Goal: Information Seeking & Learning: Check status

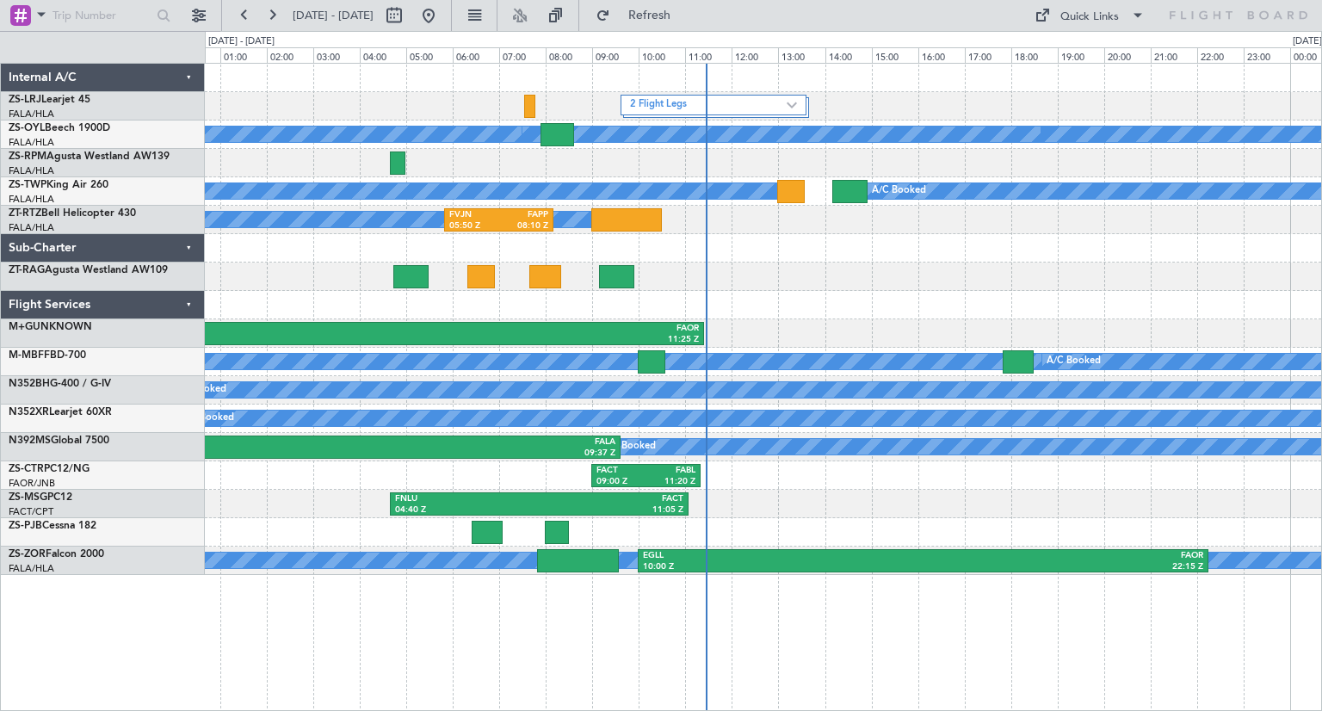
click at [938, 306] on div at bounding box center [763, 305] width 1116 height 28
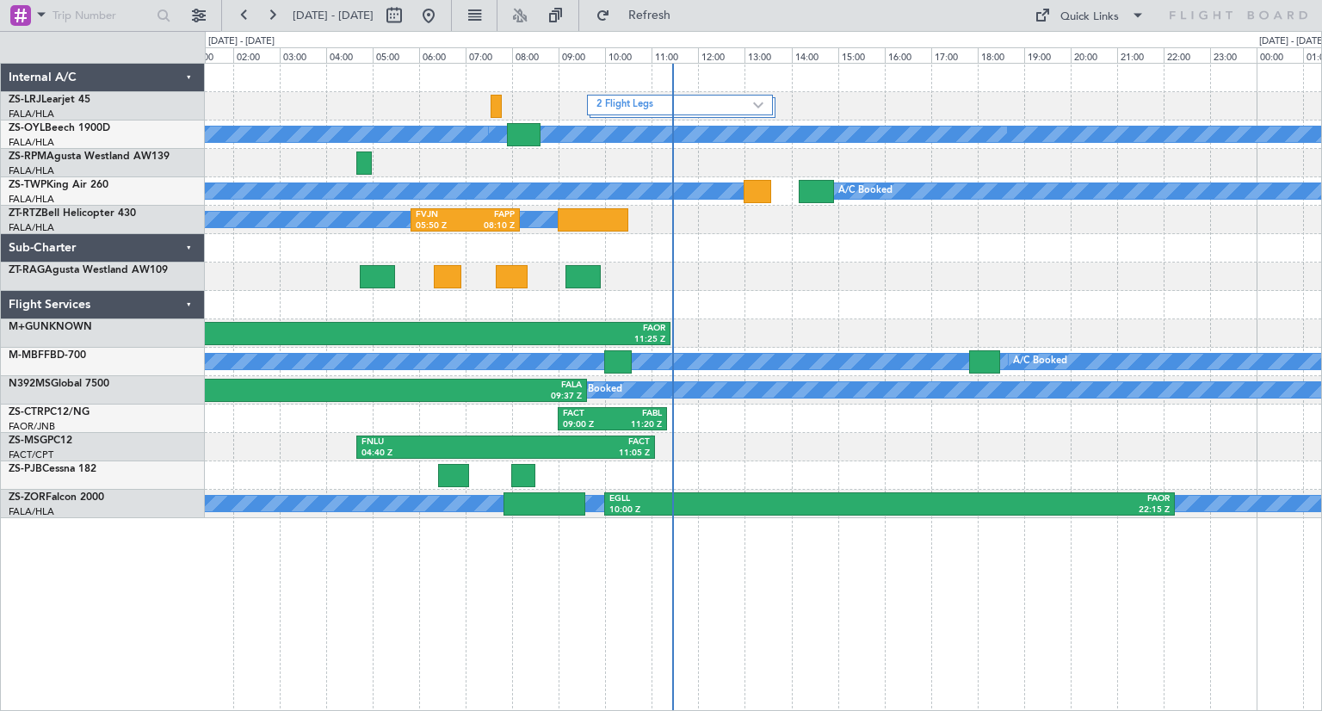
click at [1056, 257] on div at bounding box center [763, 248] width 1116 height 28
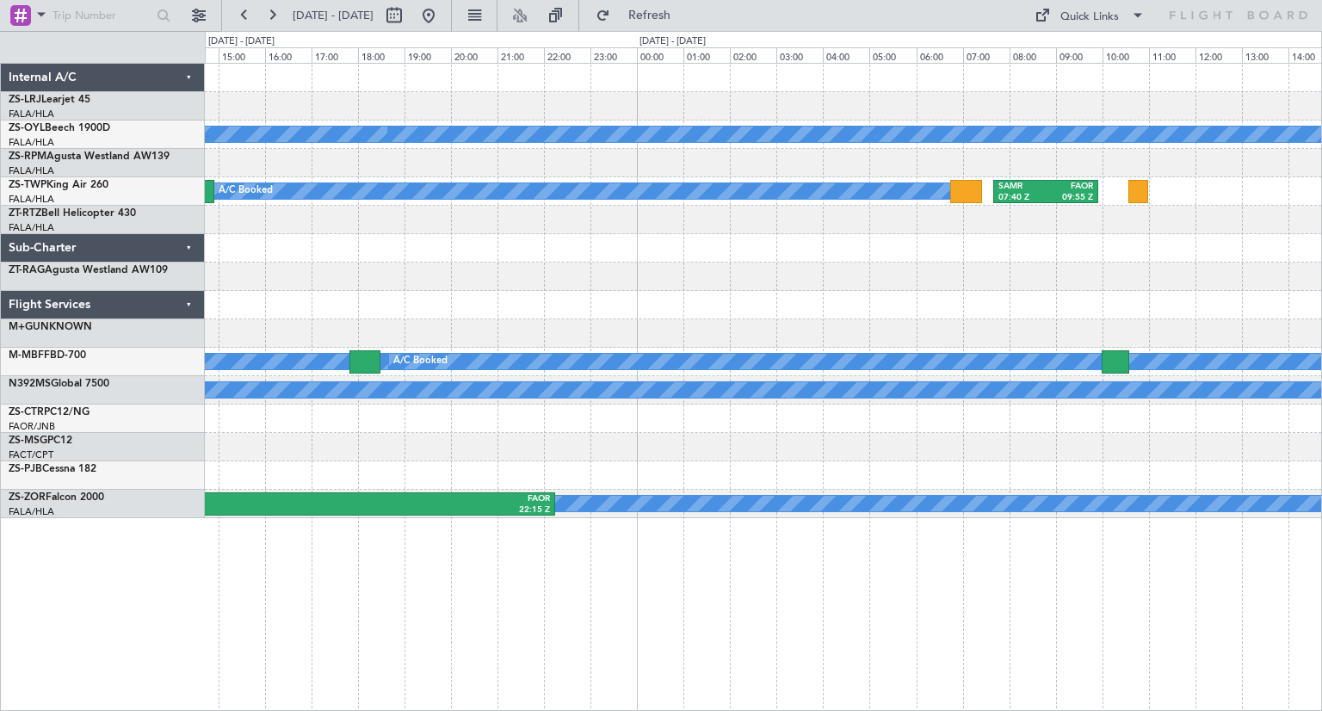
click at [442, 302] on div "2 Flight Legs A/C Booked A/C Booked A/C Booked A/C Booked A/C Booked A/C Booked…" at bounding box center [763, 291] width 1116 height 454
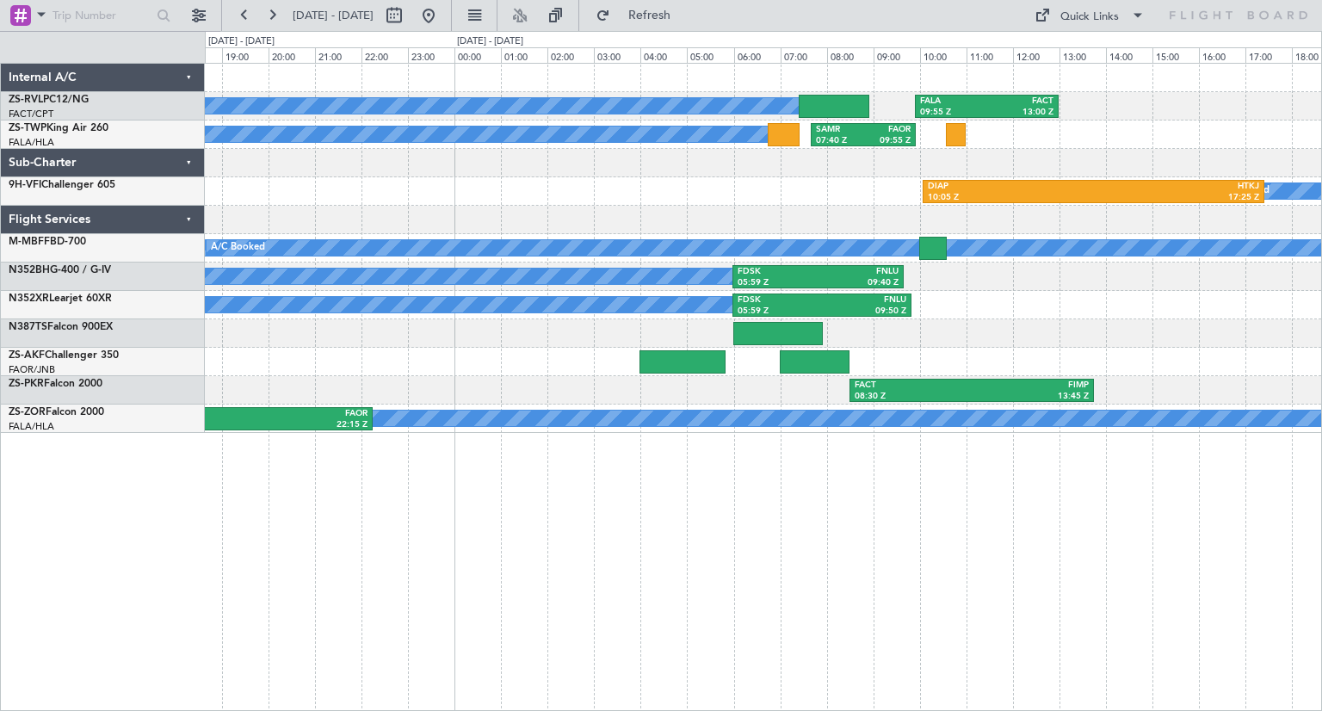
click at [745, 201] on div "A/C Booked DIAP 10:05 Z HTKJ 17:25 Z" at bounding box center [763, 191] width 1116 height 28
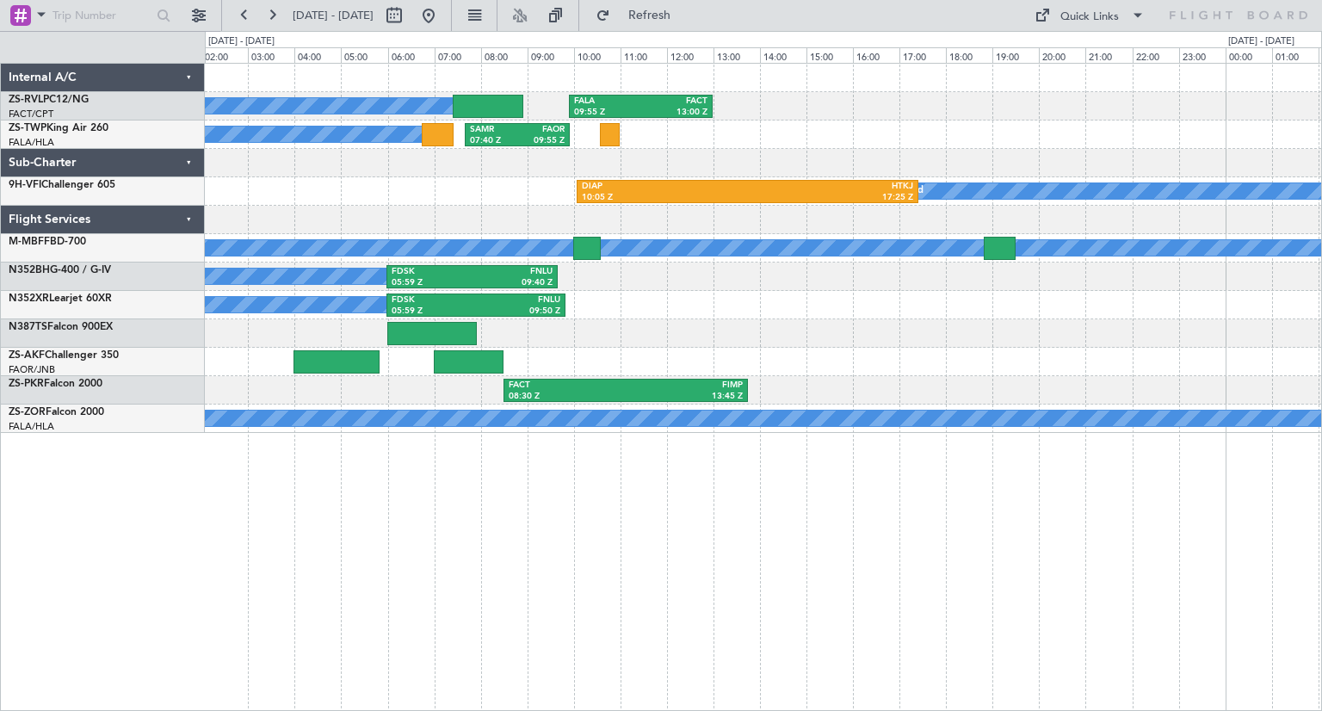
click at [386, 211] on div "A/C Booked A/C Booked A/C Booked FALA 09:55 Z FACT 13:00 Z A/C Booked SAMR 07:4…" at bounding box center [763, 248] width 1116 height 369
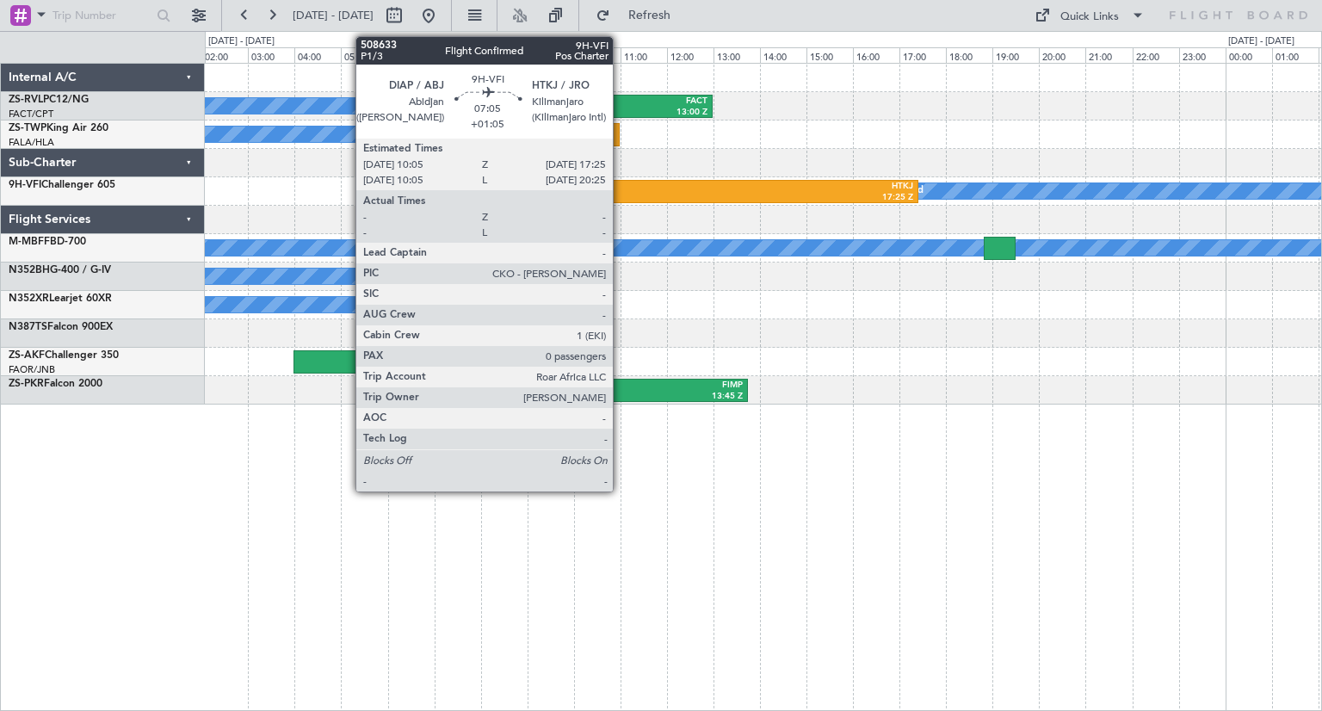
click at [620, 189] on div "DIAP" at bounding box center [664, 187] width 165 height 12
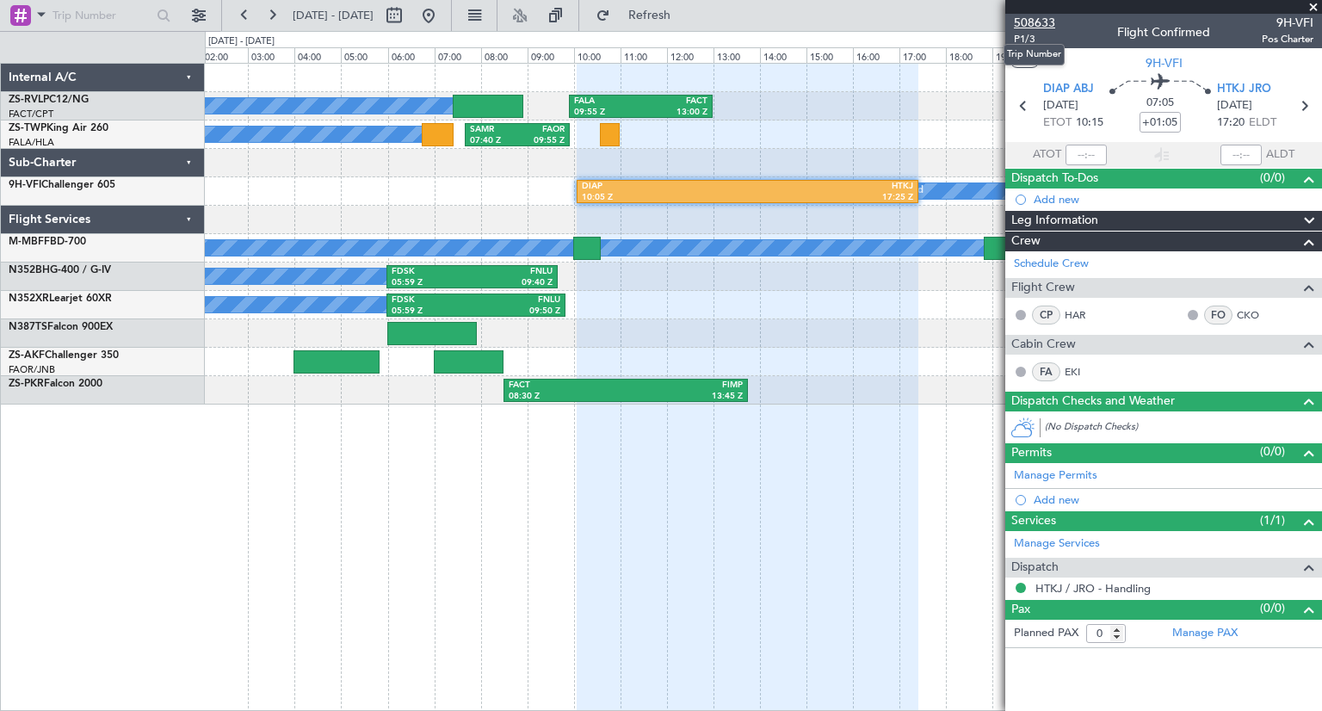
click at [1050, 21] on span "508633" at bounding box center [1034, 23] width 41 height 18
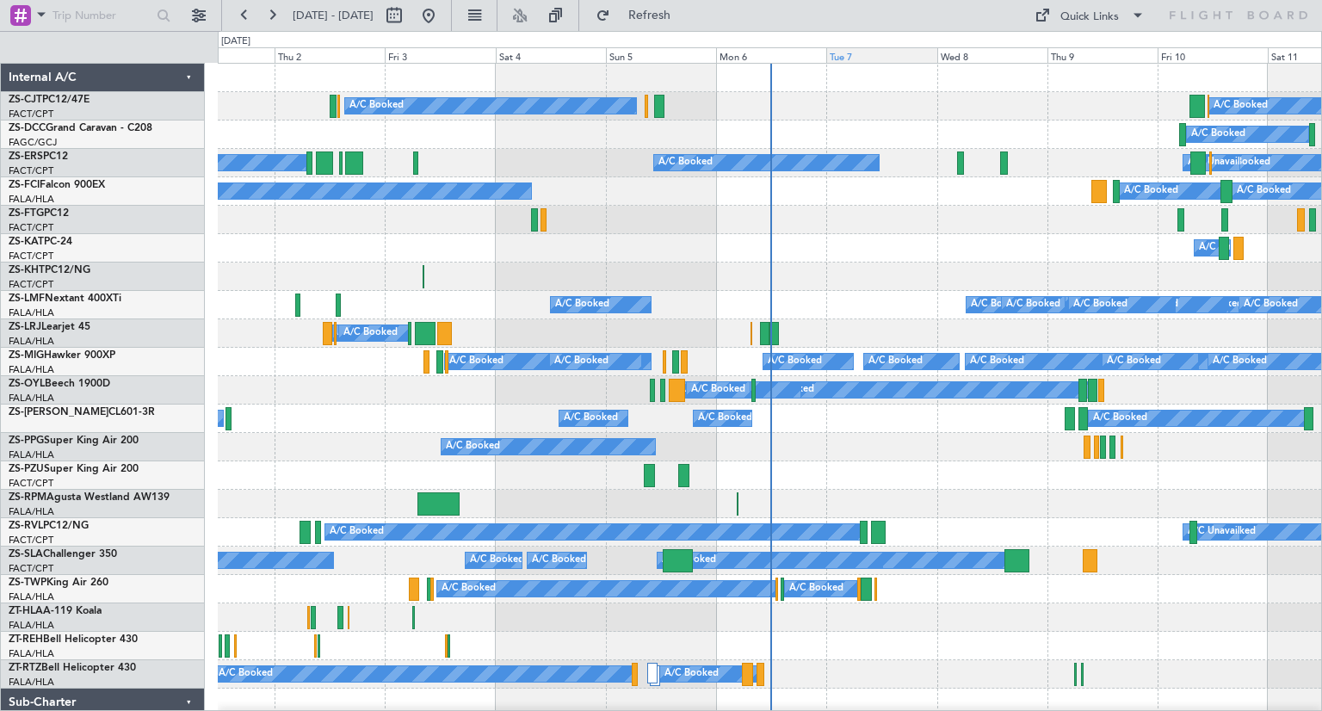
click at [878, 59] on div "Tue 7" at bounding box center [881, 54] width 110 height 15
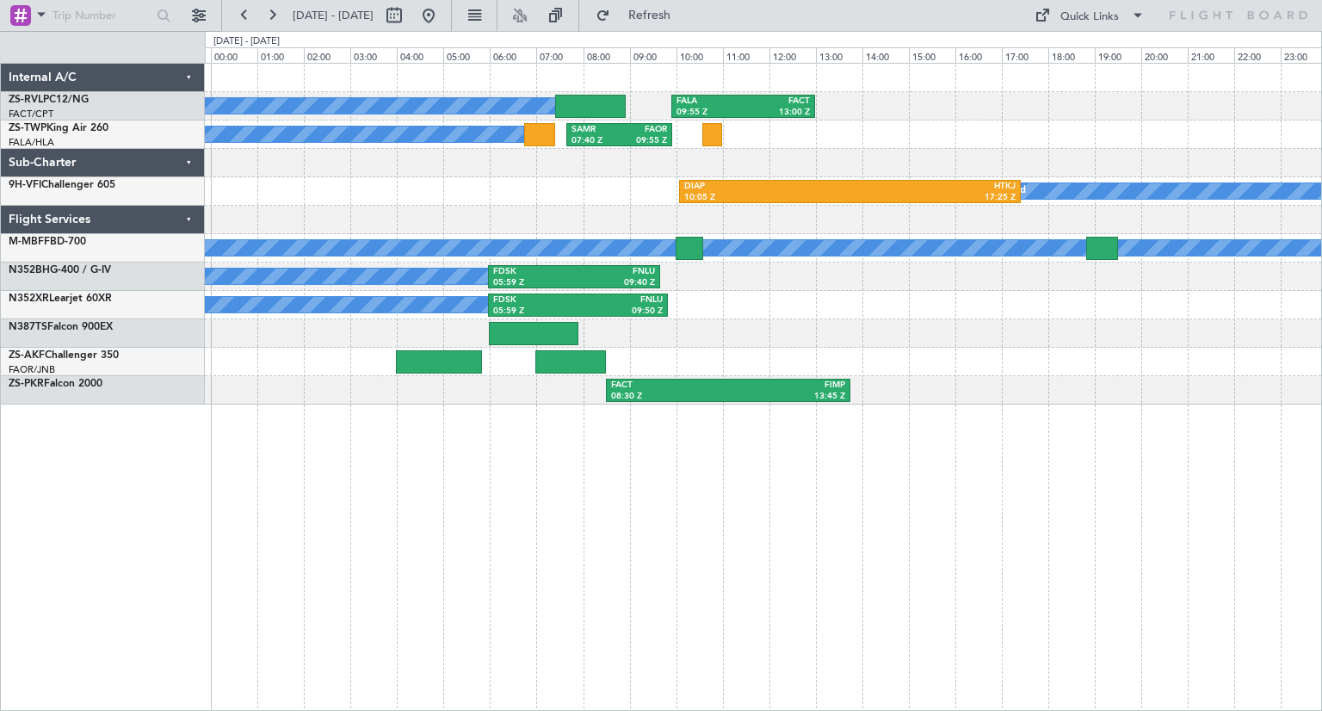
click at [1016, 423] on div "A/C Booked A/C Booked A/C Booked FALA 09:55 Z FACT 13:00 Z A/C Booked SAMR 07:4…" at bounding box center [763, 387] width 1117 height 648
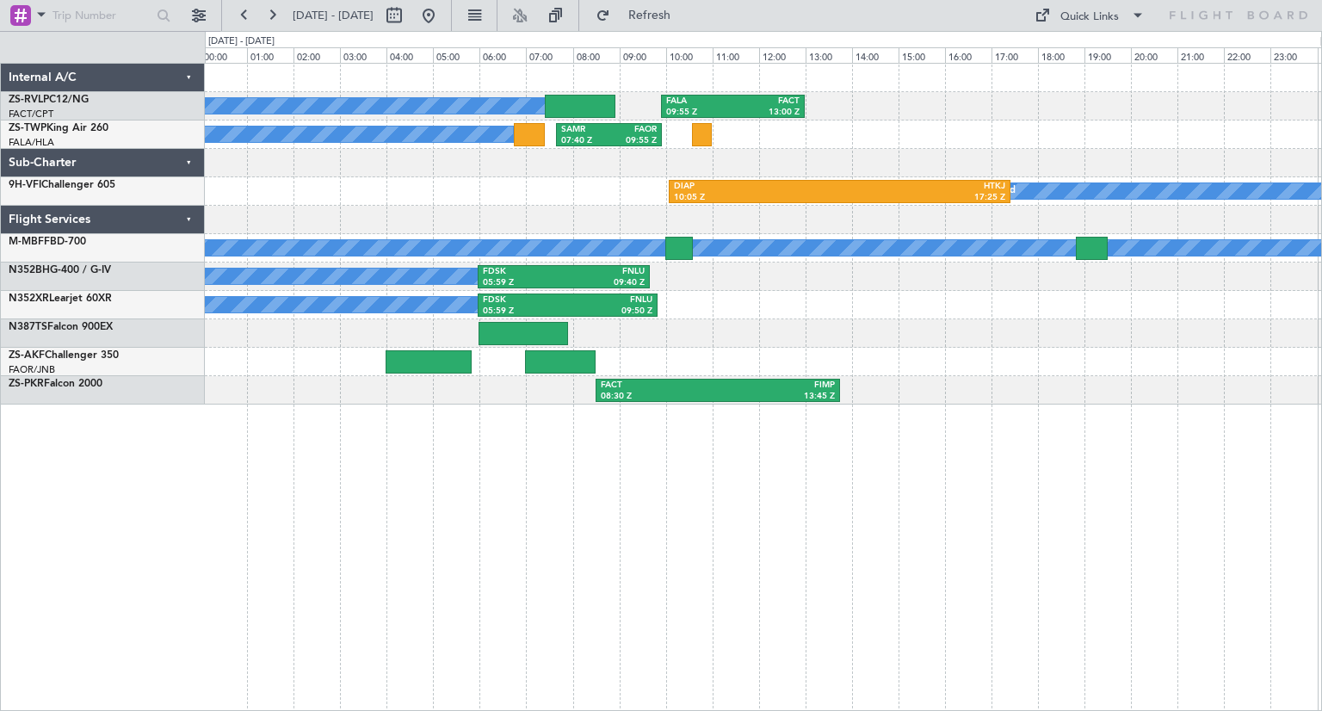
click at [910, 275] on div "A/C Booked FDSK 05:59 Z FNLU 09:40 Z" at bounding box center [763, 276] width 1116 height 28
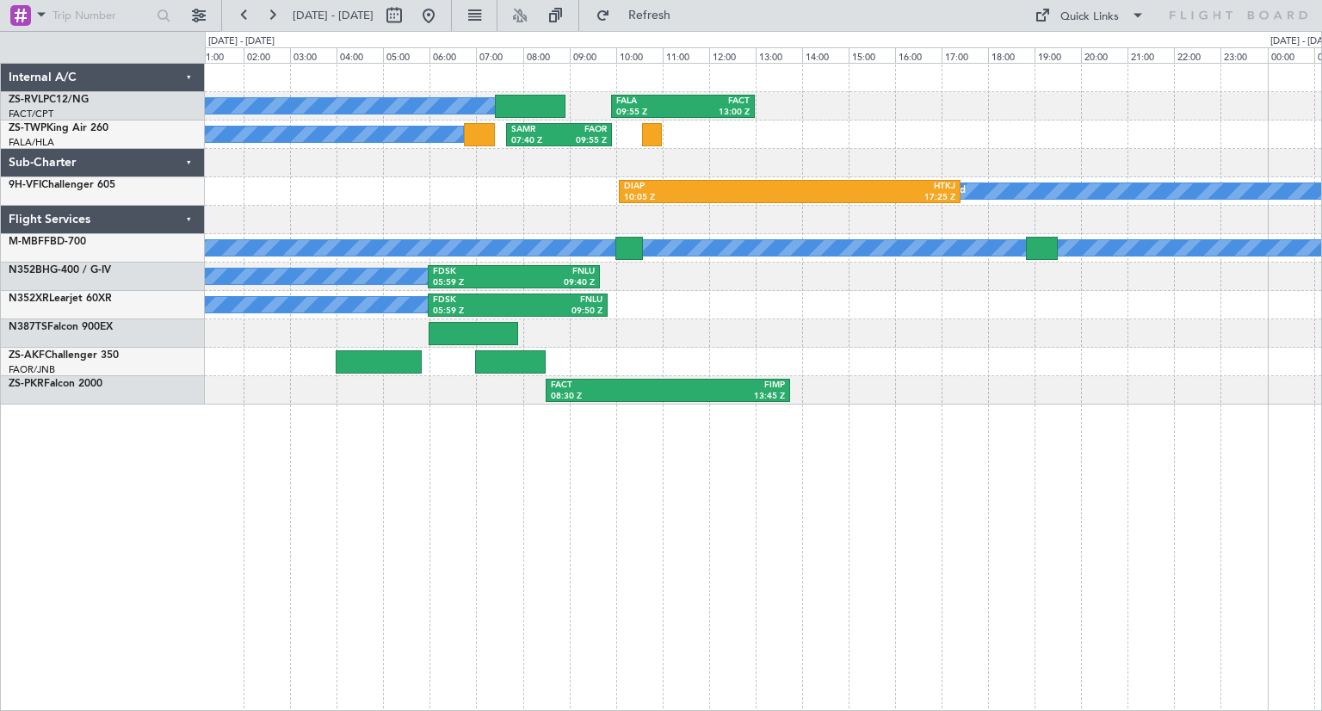
click at [875, 331] on div at bounding box center [763, 333] width 1116 height 28
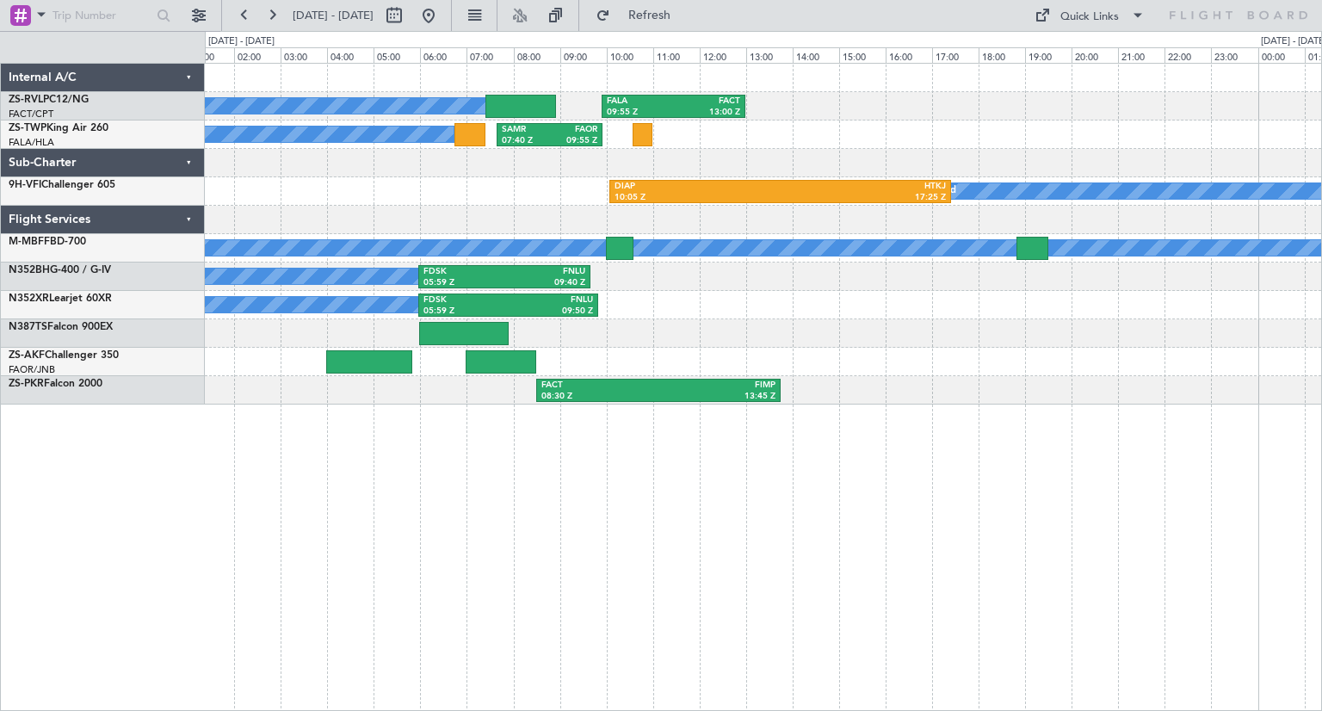
click at [897, 335] on div at bounding box center [763, 333] width 1116 height 28
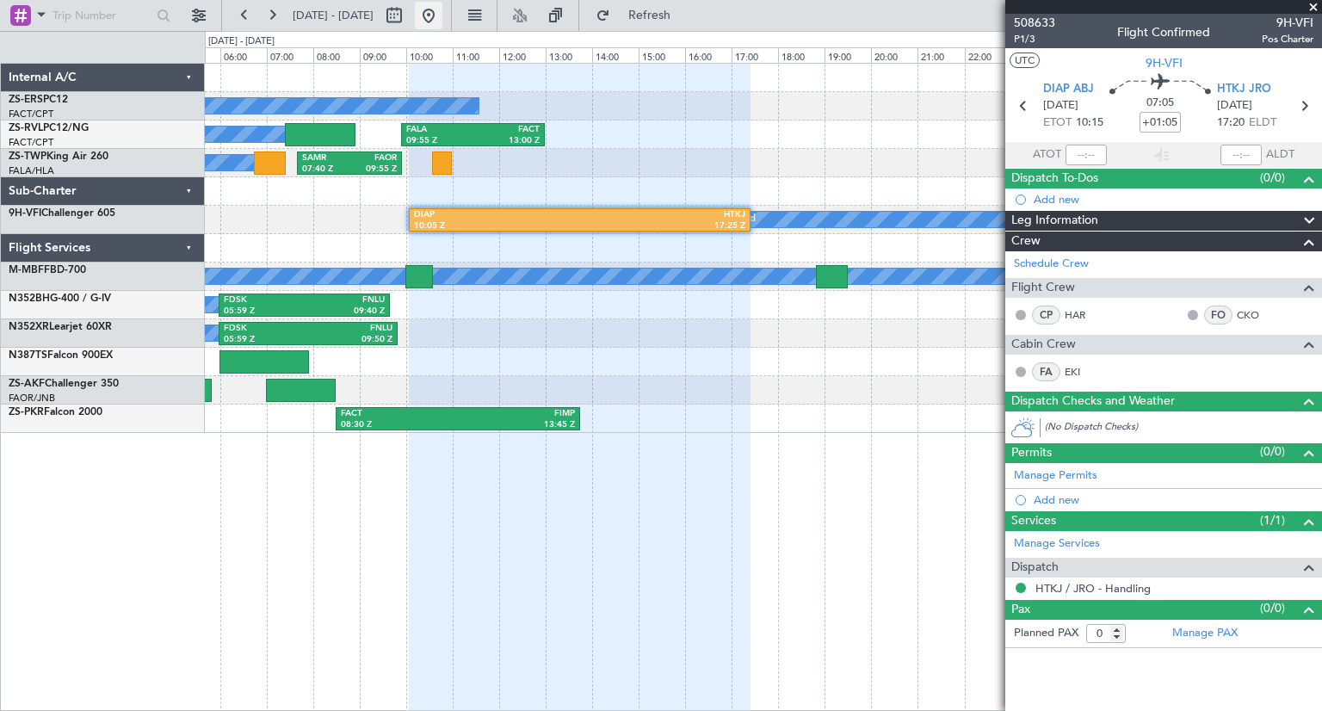
click at [442, 21] on button at bounding box center [429, 16] width 28 height 28
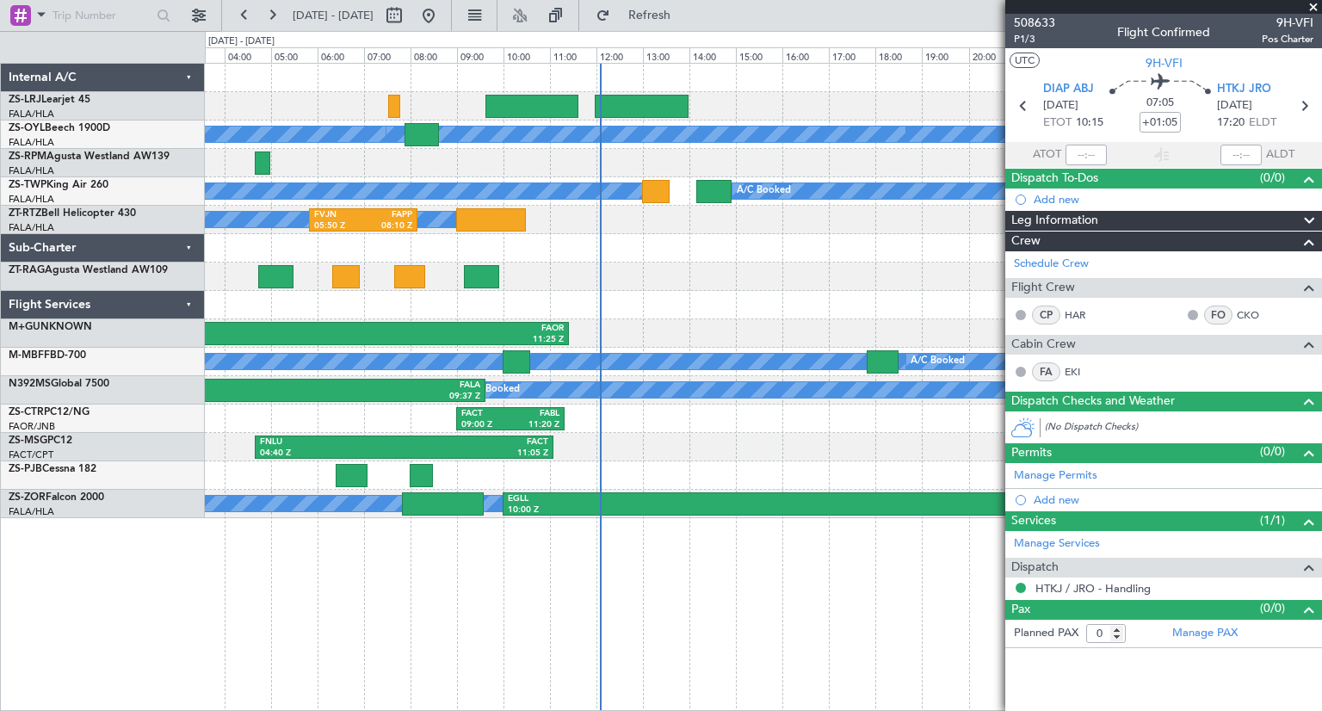
click at [706, 299] on div at bounding box center [763, 305] width 1116 height 28
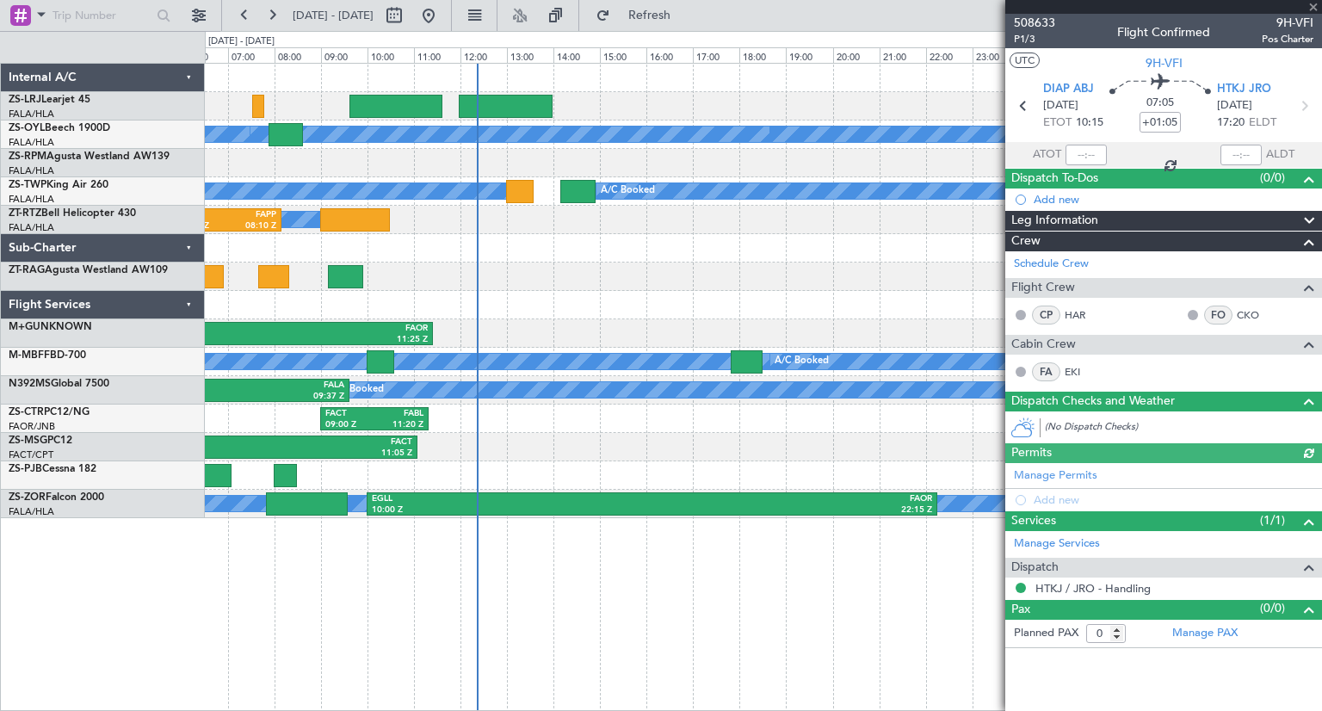
click at [1133, 286] on fb-app "06 Oct 2025 - 07 Oct 2025 Refresh Quick Links A/C Booked A/C Booked A/C Booked …" at bounding box center [661, 362] width 1322 height 698
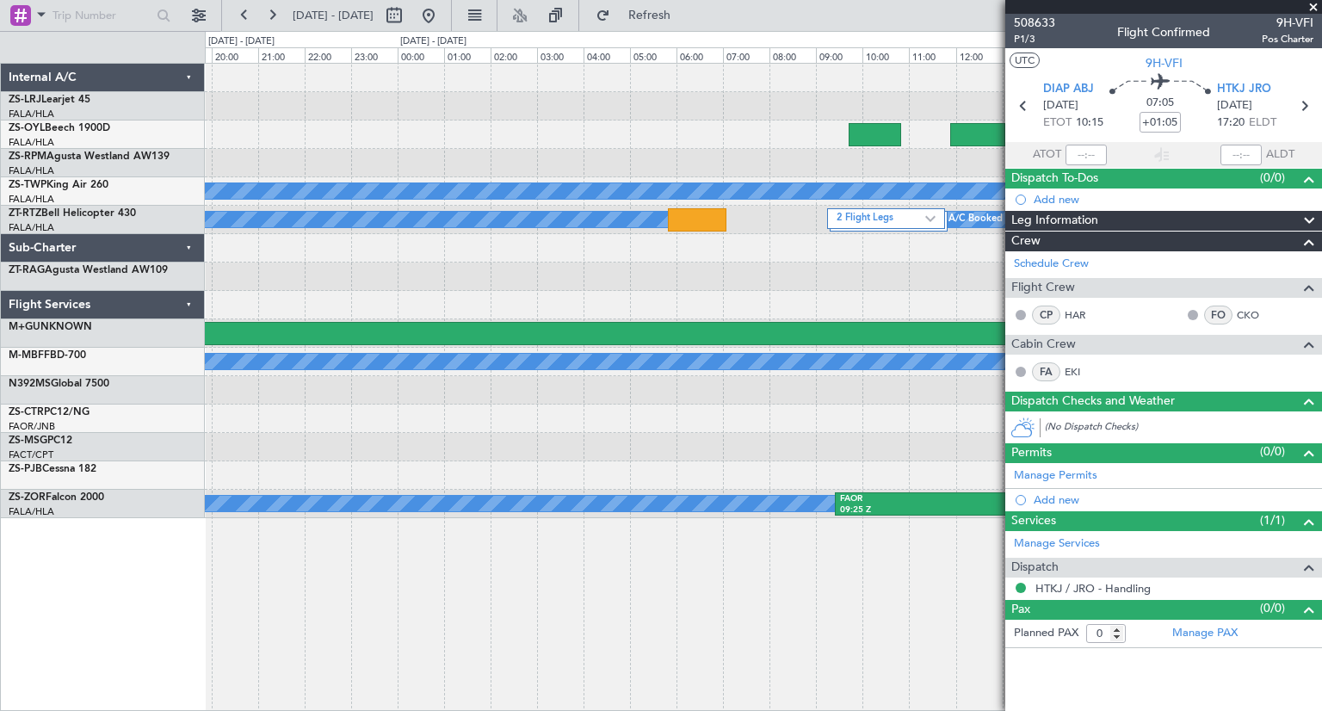
click at [1063, 293] on fb-app "06 Oct 2025 - 07 Oct 2025 Refresh Quick Links A/C Booked A/C Booked A/C Booked …" at bounding box center [661, 362] width 1322 height 698
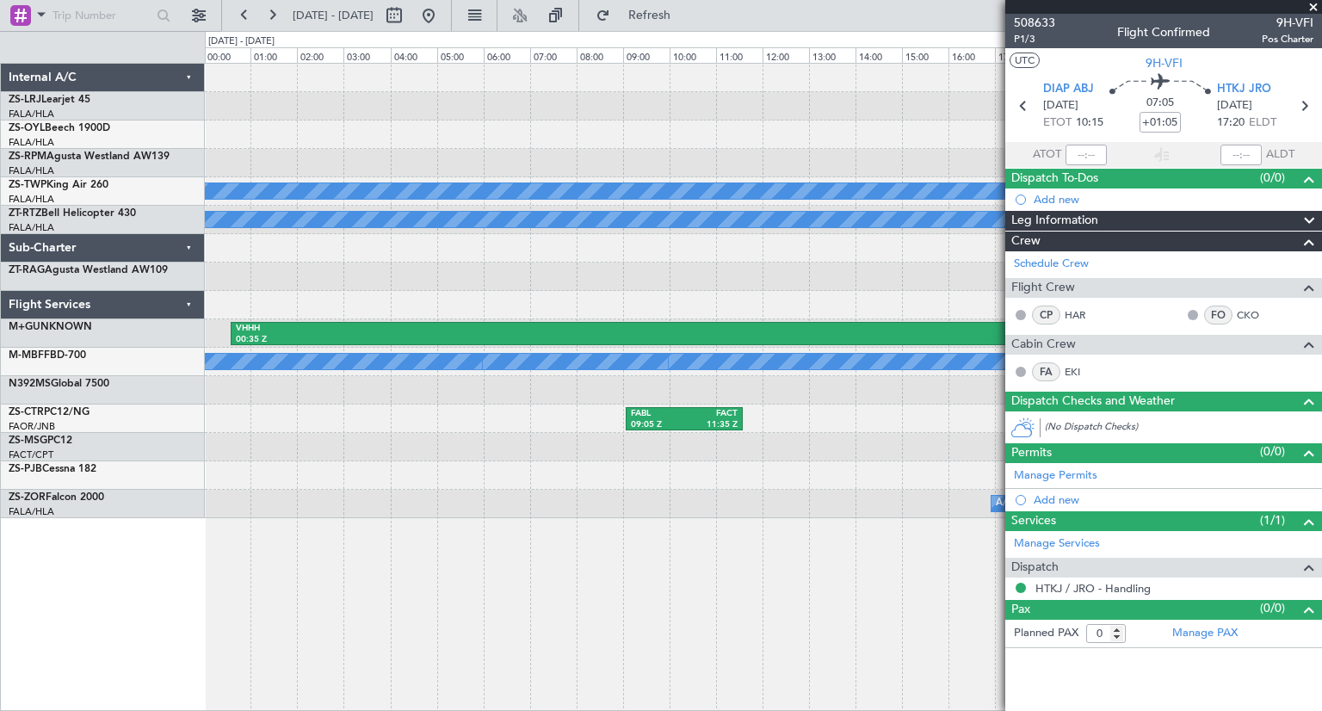
click at [1174, 366] on fb-app "04 Oct 2025 - 05 Oct 2025 Refresh Quick Links A/C Booked A/C Booked A/C Booked …" at bounding box center [661, 362] width 1322 height 698
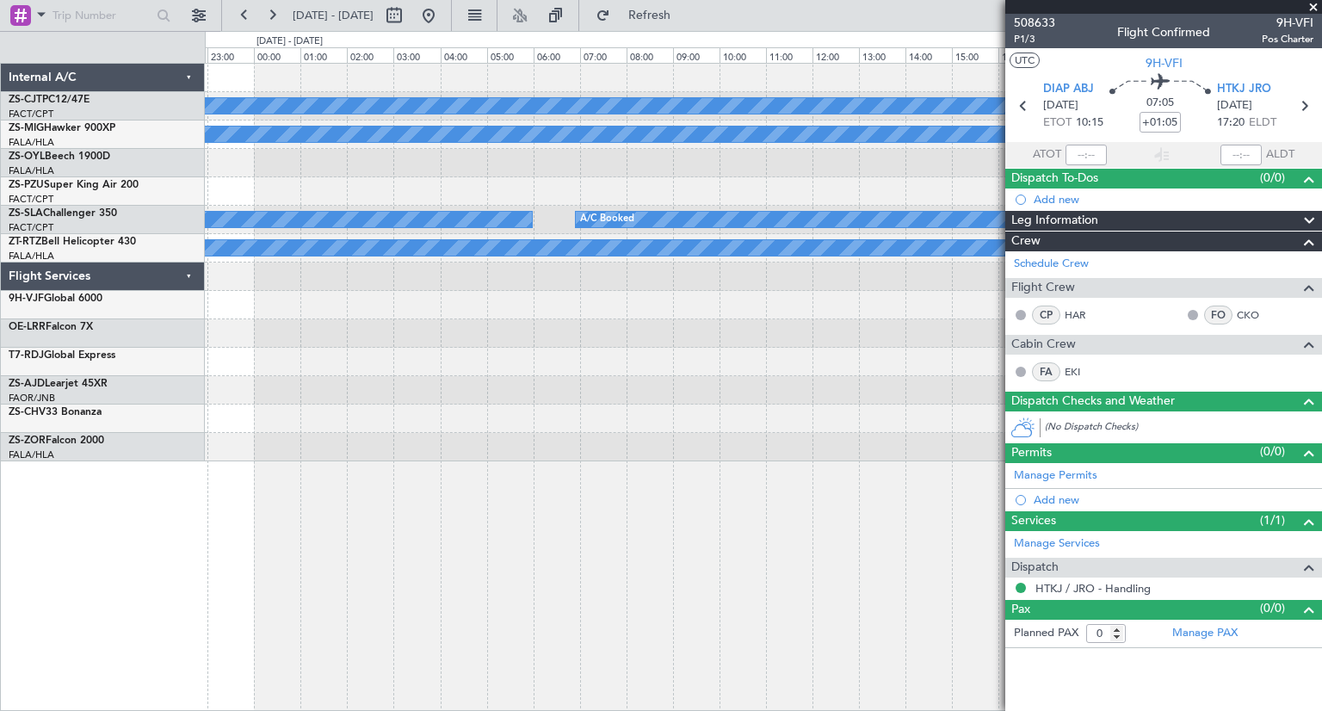
click at [1192, 331] on fb-app "04 Oct 2025 - 05 Oct 2025 Refresh Quick Links A/C Booked A/C Booked A/C Booked …" at bounding box center [661, 362] width 1322 height 698
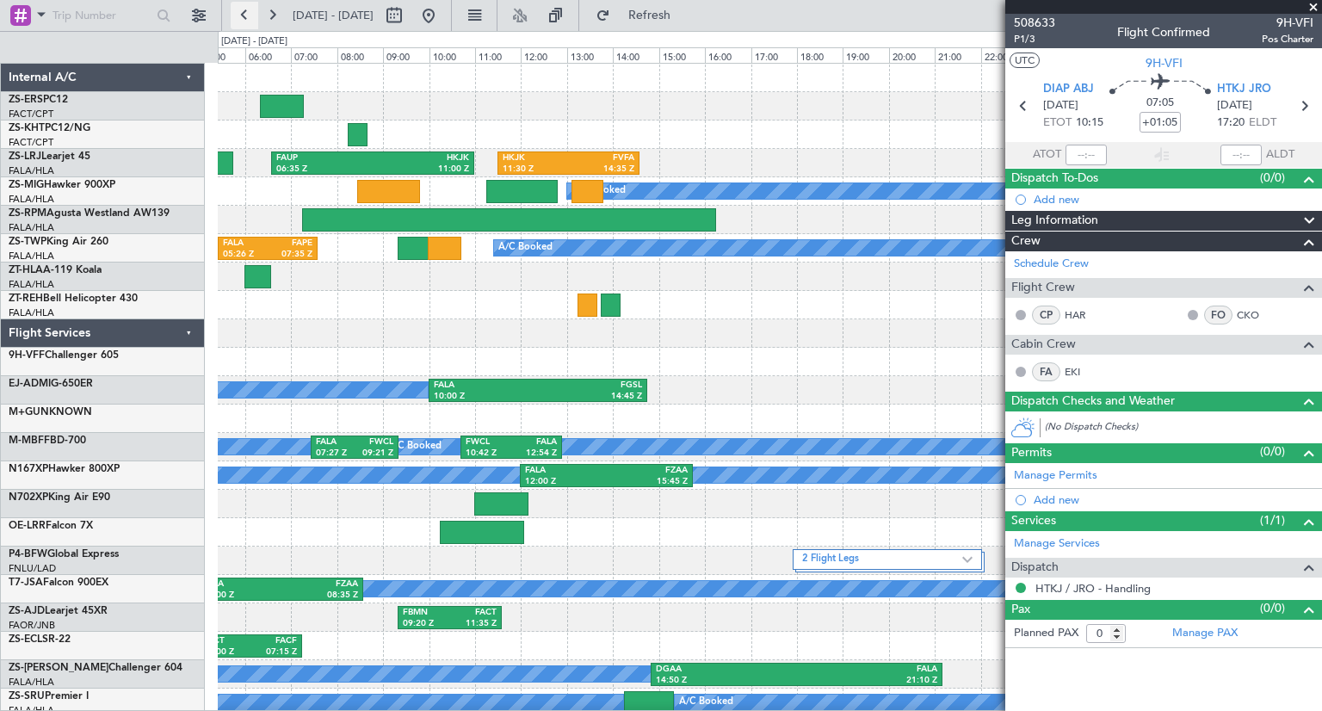
click at [243, 13] on button at bounding box center [245, 16] width 28 height 28
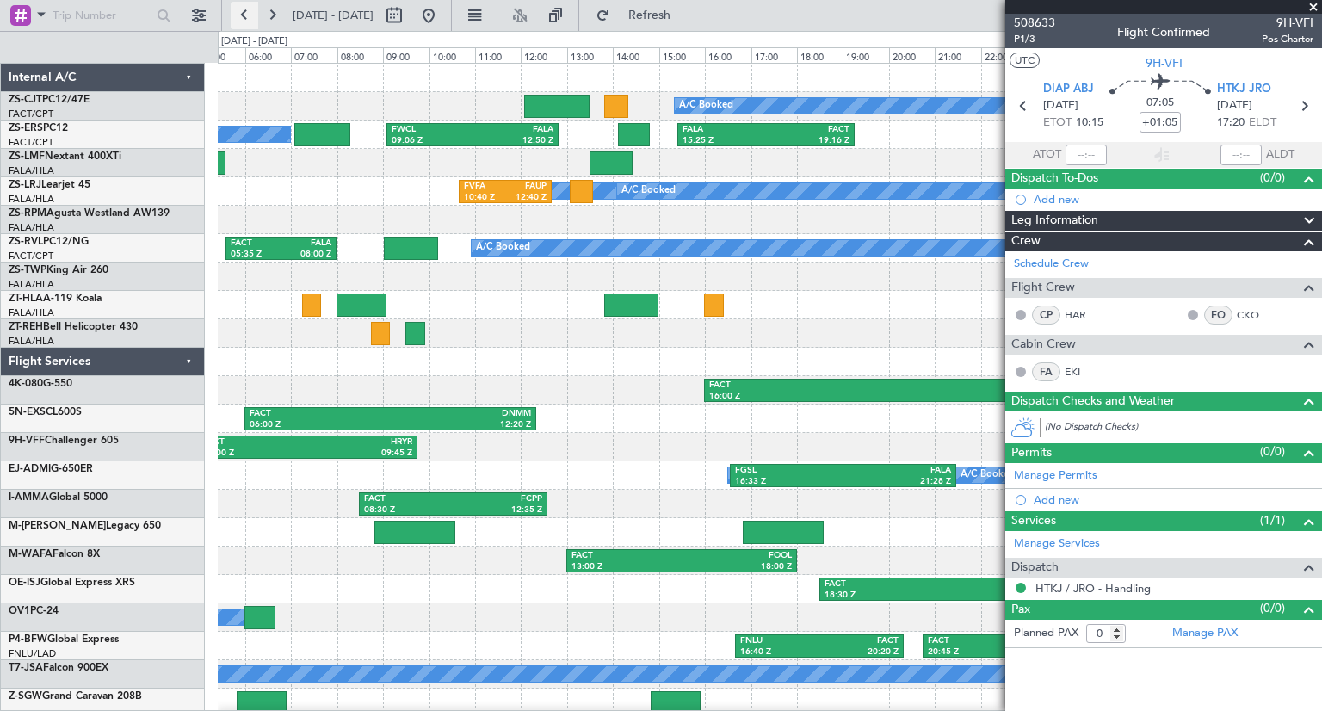
click at [243, 13] on button at bounding box center [245, 16] width 28 height 28
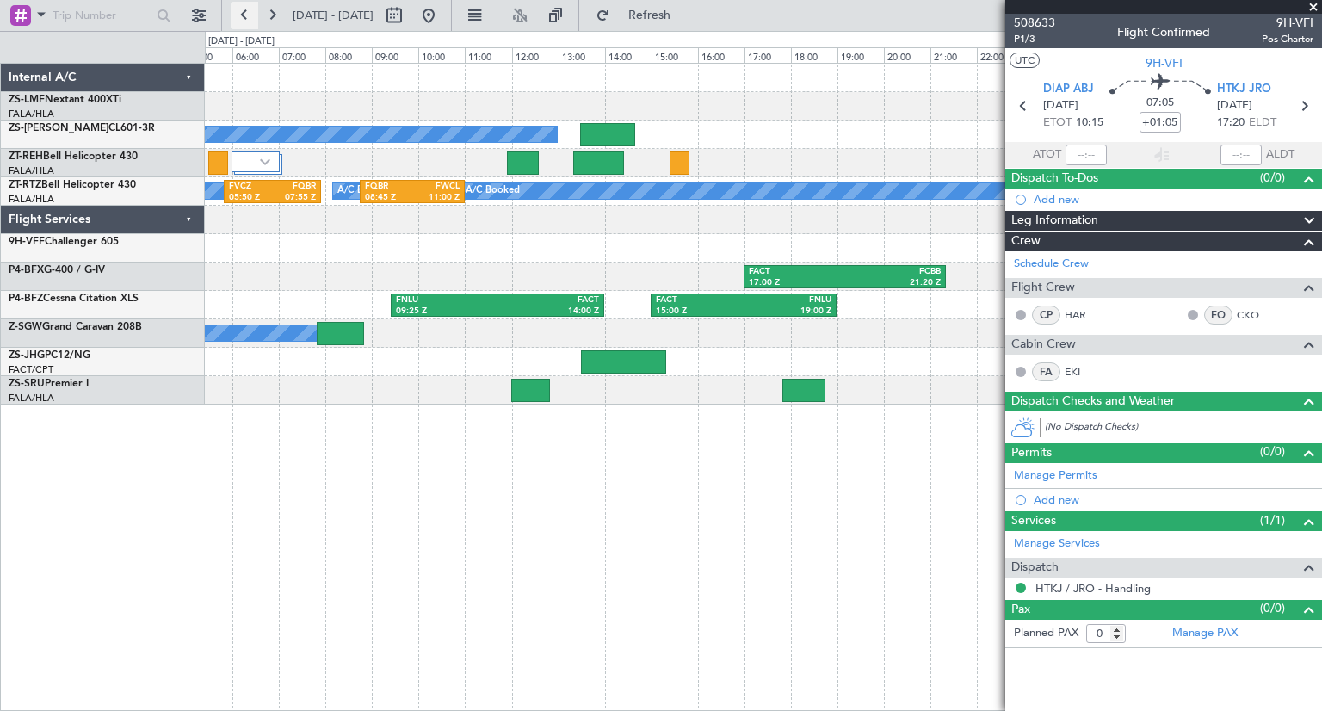
click at [243, 13] on button at bounding box center [245, 16] width 28 height 28
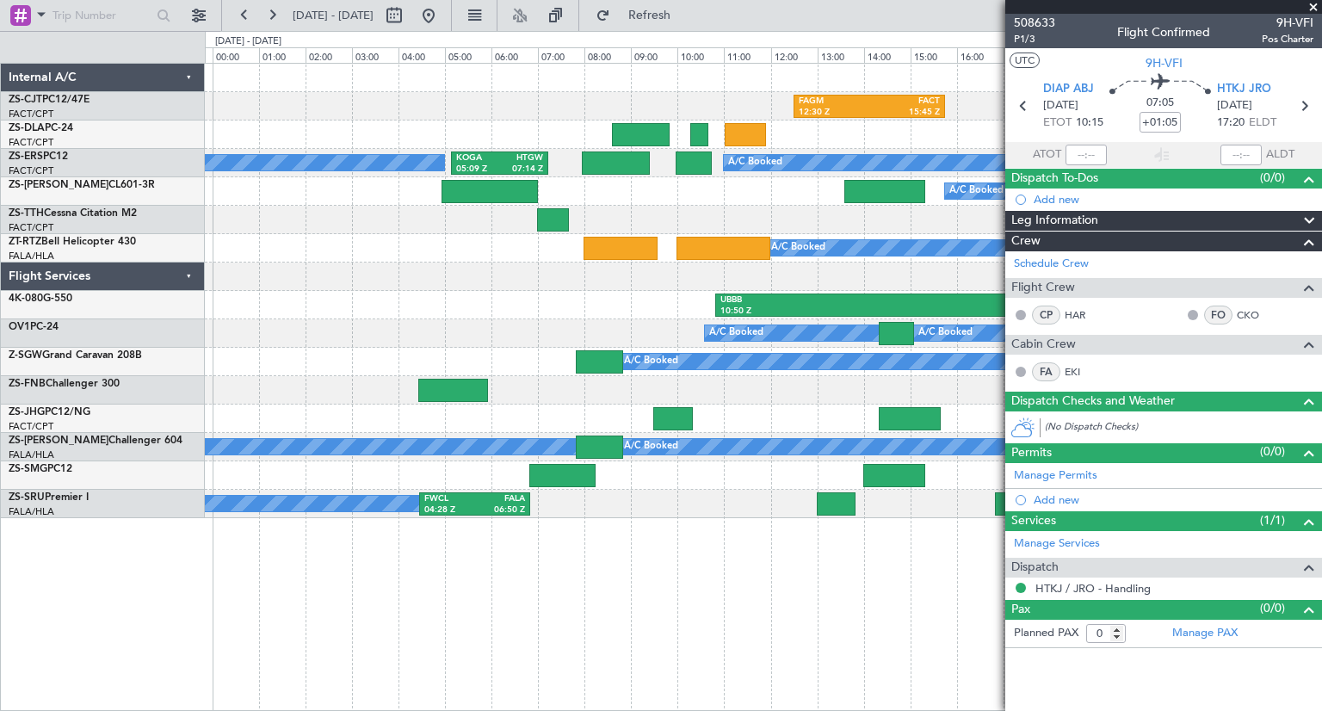
click at [832, 233] on div "FAGM 12:30 Z FACT 15:45 Z A/C Booked A/C Booked KOGA 05:09 Z HTGW 07:14 Z A/C B…" at bounding box center [763, 291] width 1116 height 454
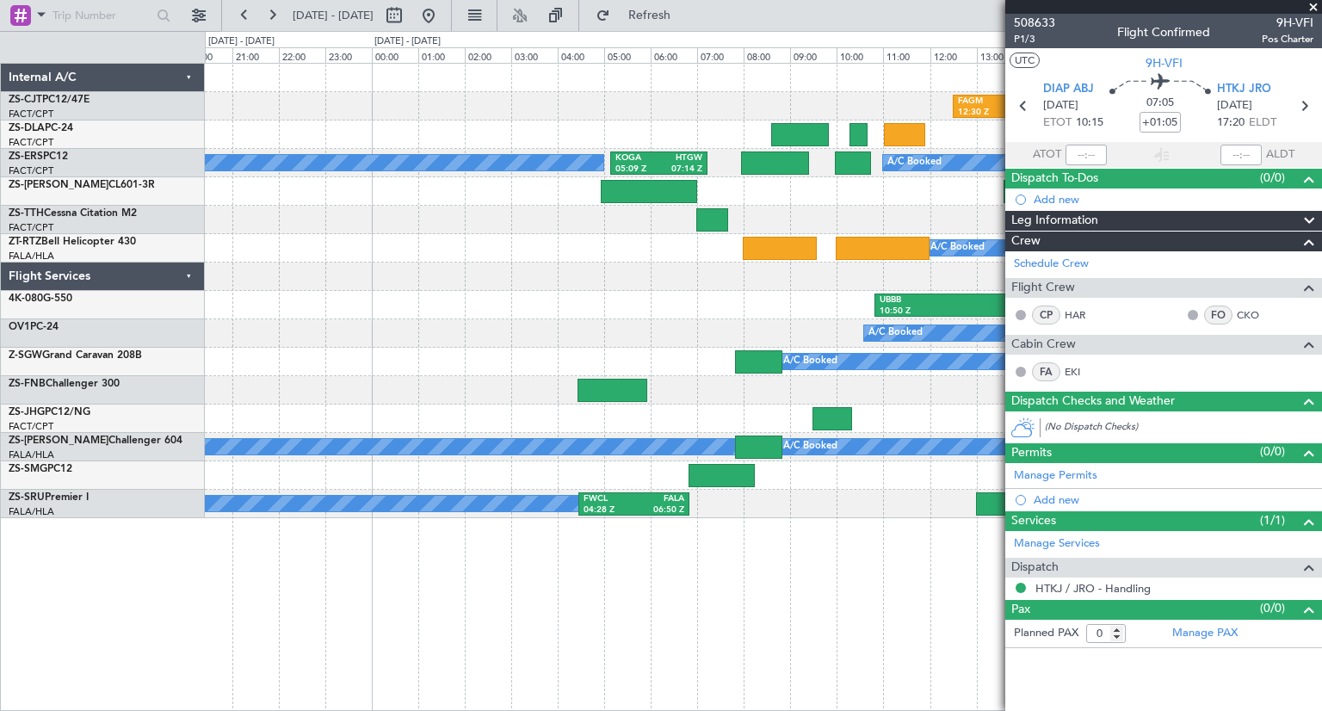
click at [1027, 292] on fb-app "30 Sep 2025 - 01 Oct 2025 Refresh Quick Links FAGM 12:30 Z FACT 15:45 Z A/C Boo…" at bounding box center [661, 362] width 1322 height 698
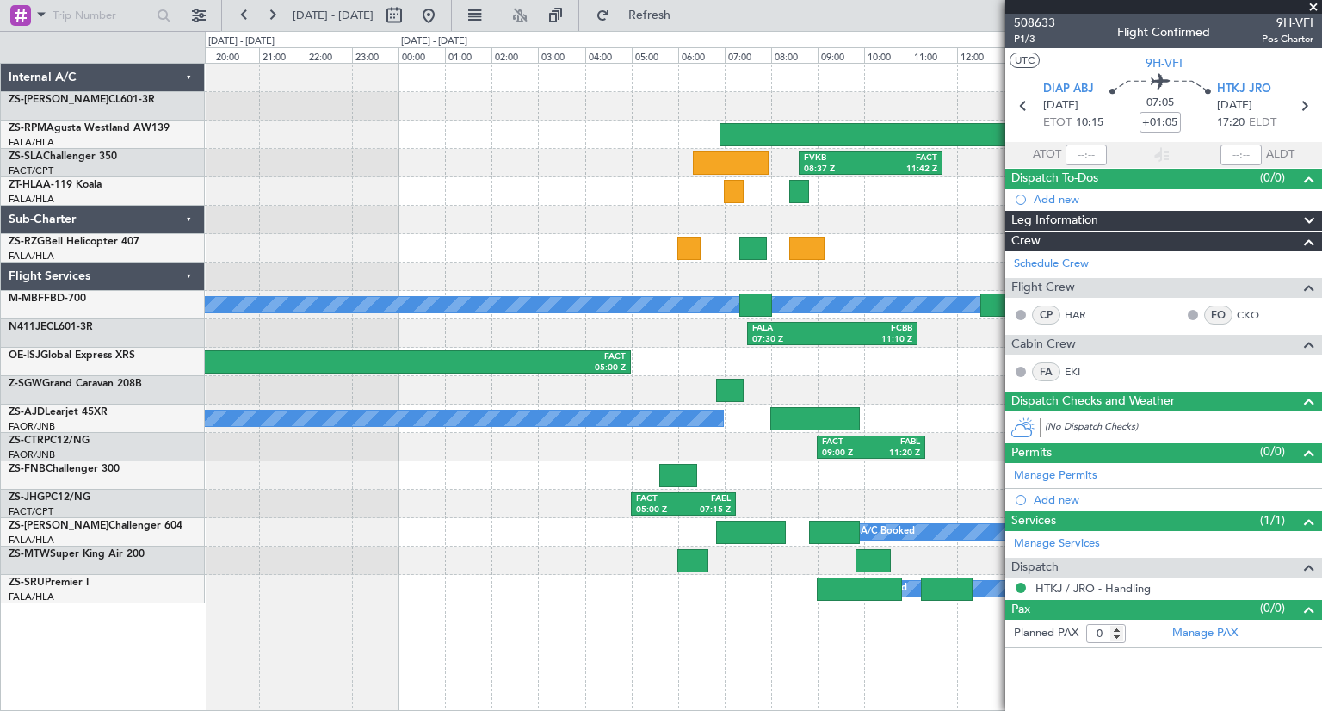
click at [652, 273] on div at bounding box center [763, 276] width 1116 height 28
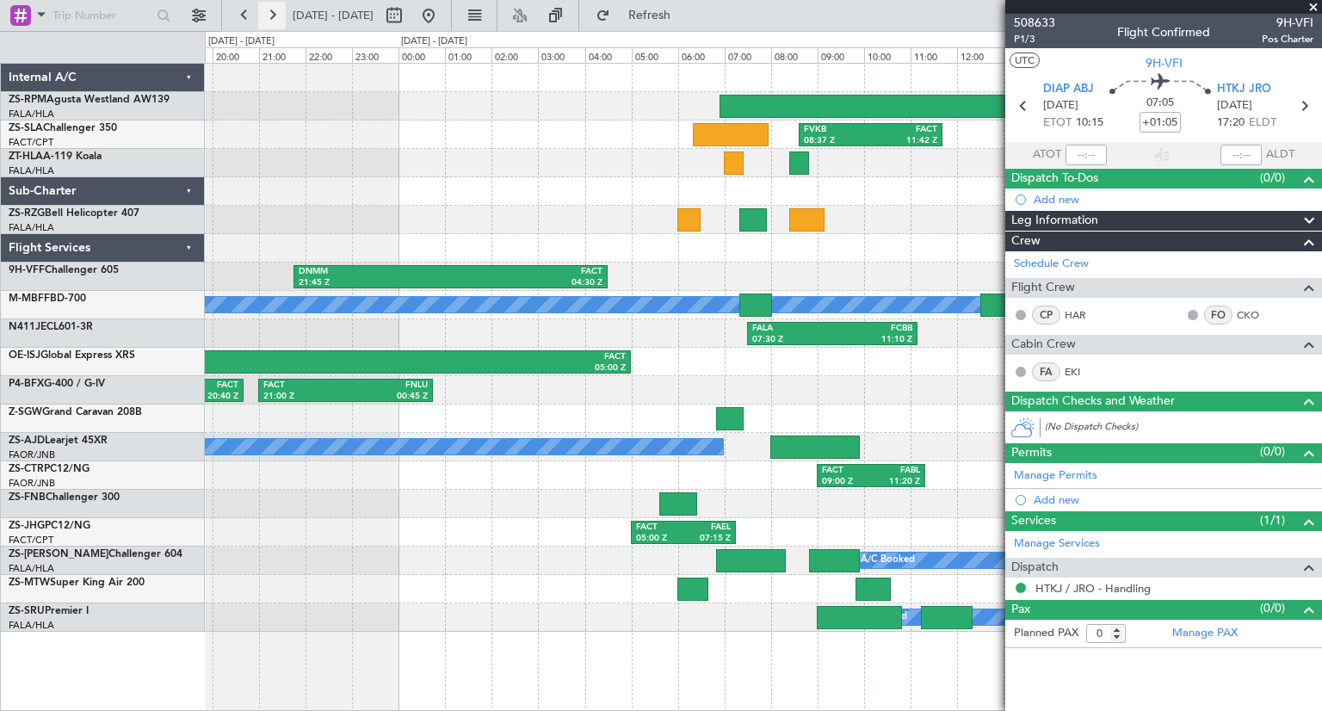
click at [272, 12] on button at bounding box center [272, 16] width 28 height 28
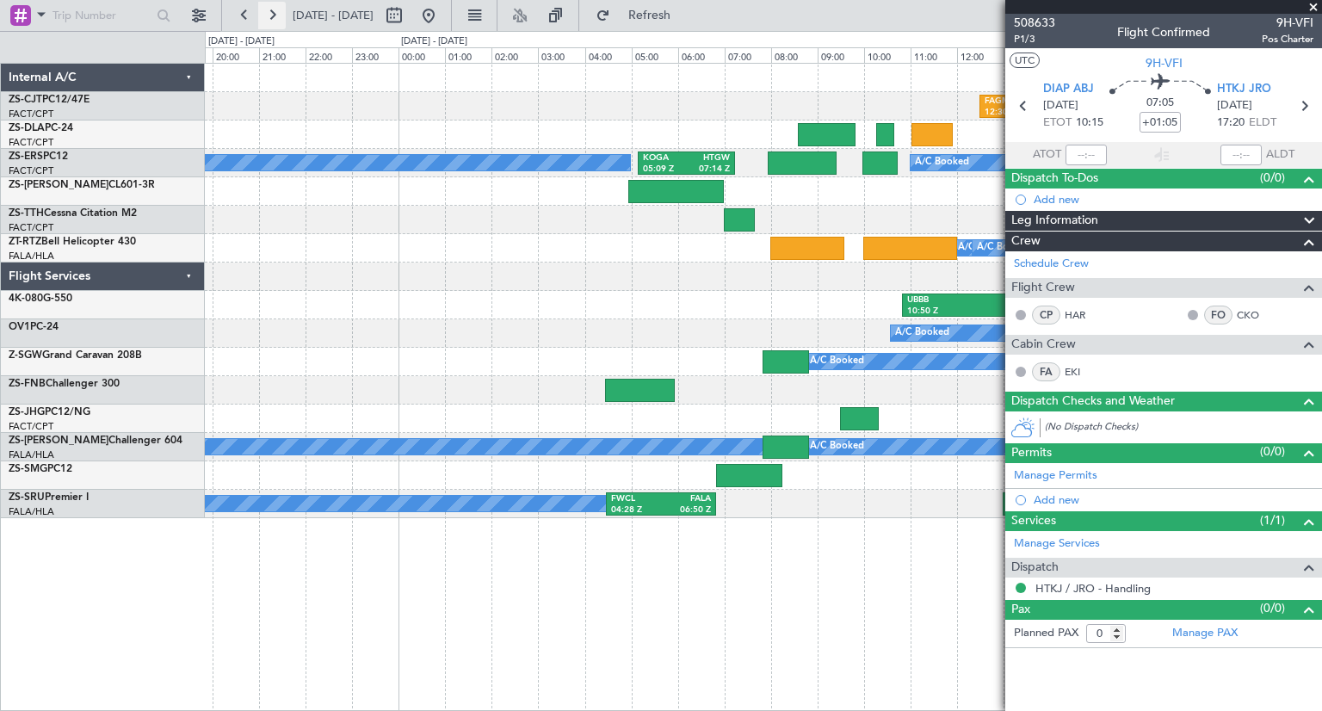
click at [272, 12] on button at bounding box center [272, 16] width 28 height 28
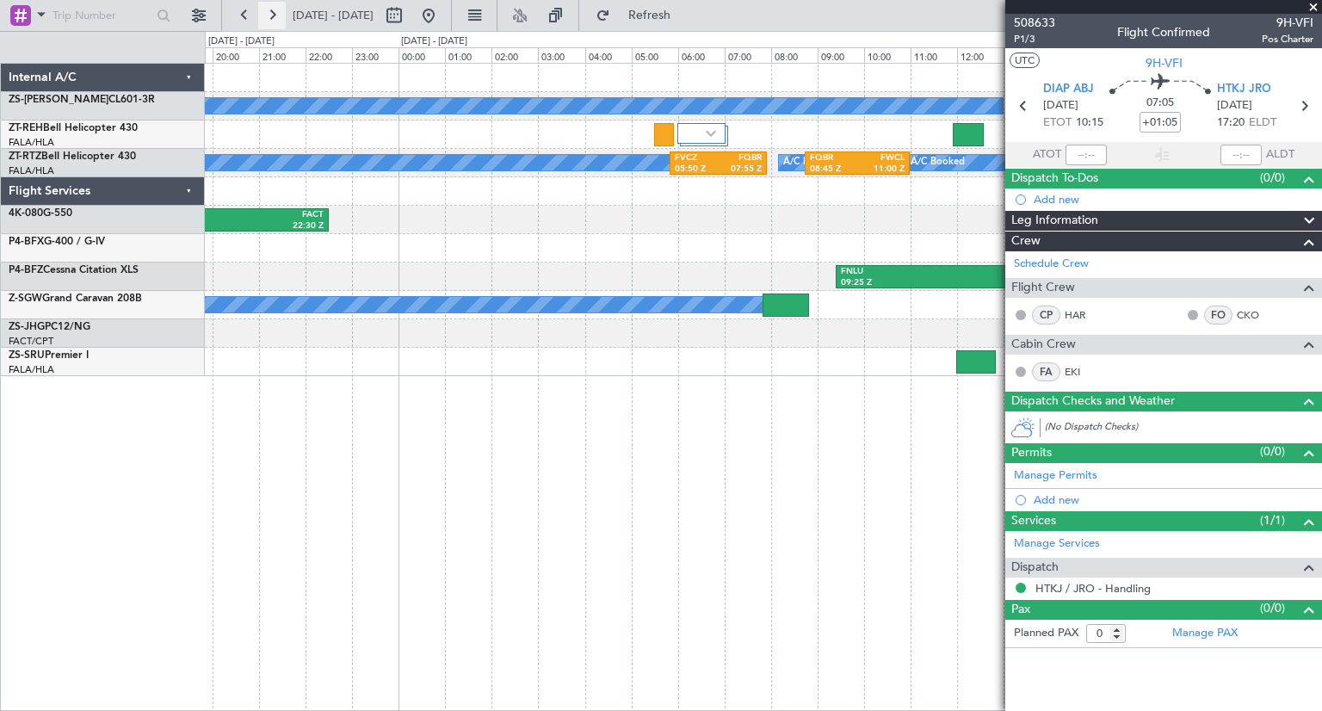
click at [272, 12] on button at bounding box center [272, 16] width 28 height 28
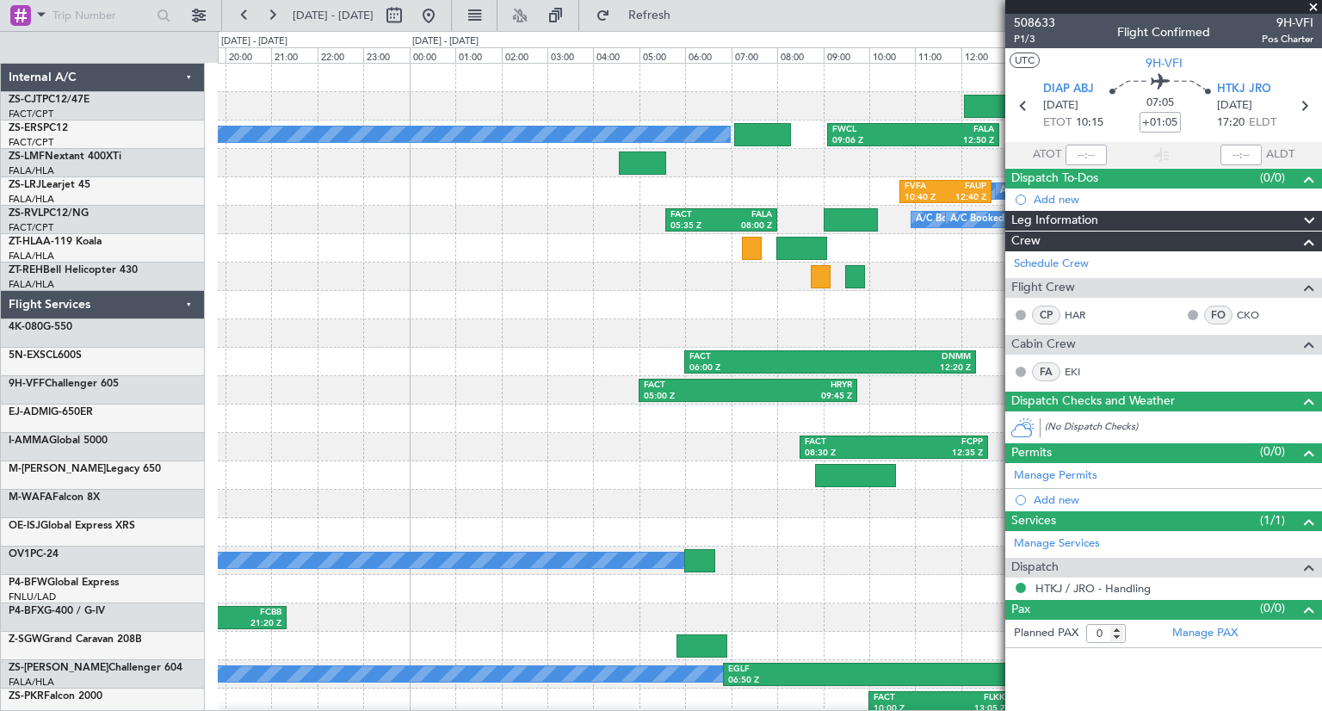
click at [1318, 8] on span at bounding box center [1313, 7] width 17 height 15
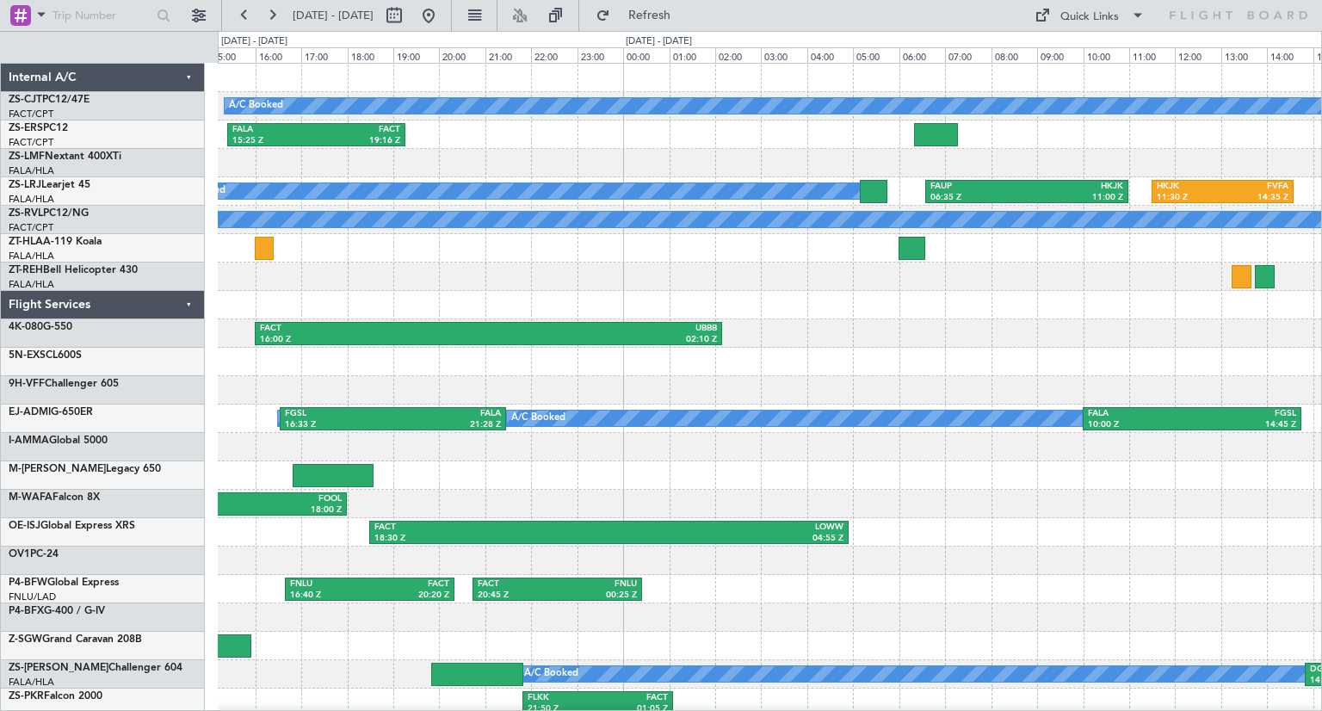
click at [342, 297] on div "A/C Booked FALA 15:25 Z FACT 19:16 Z FWCL 09:06 Z FALA 12:50 Z A/C Booked A/C B…" at bounding box center [769, 419] width 1103 height 710
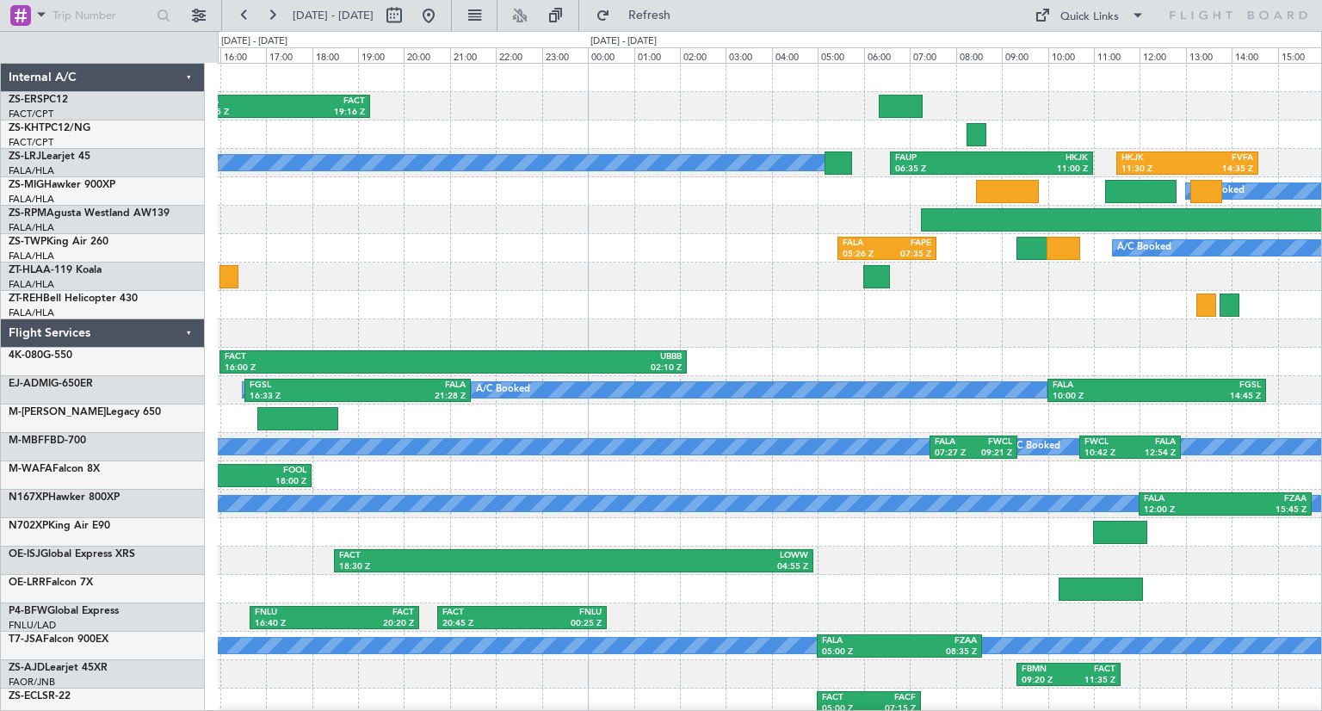
click at [824, 317] on div "FALA 15:25 Z FACT 19:16 Z FWCL 09:06 Z FALA 12:50 Z A/C Booked A/C Booked A/C B…" at bounding box center [769, 433] width 1103 height 738
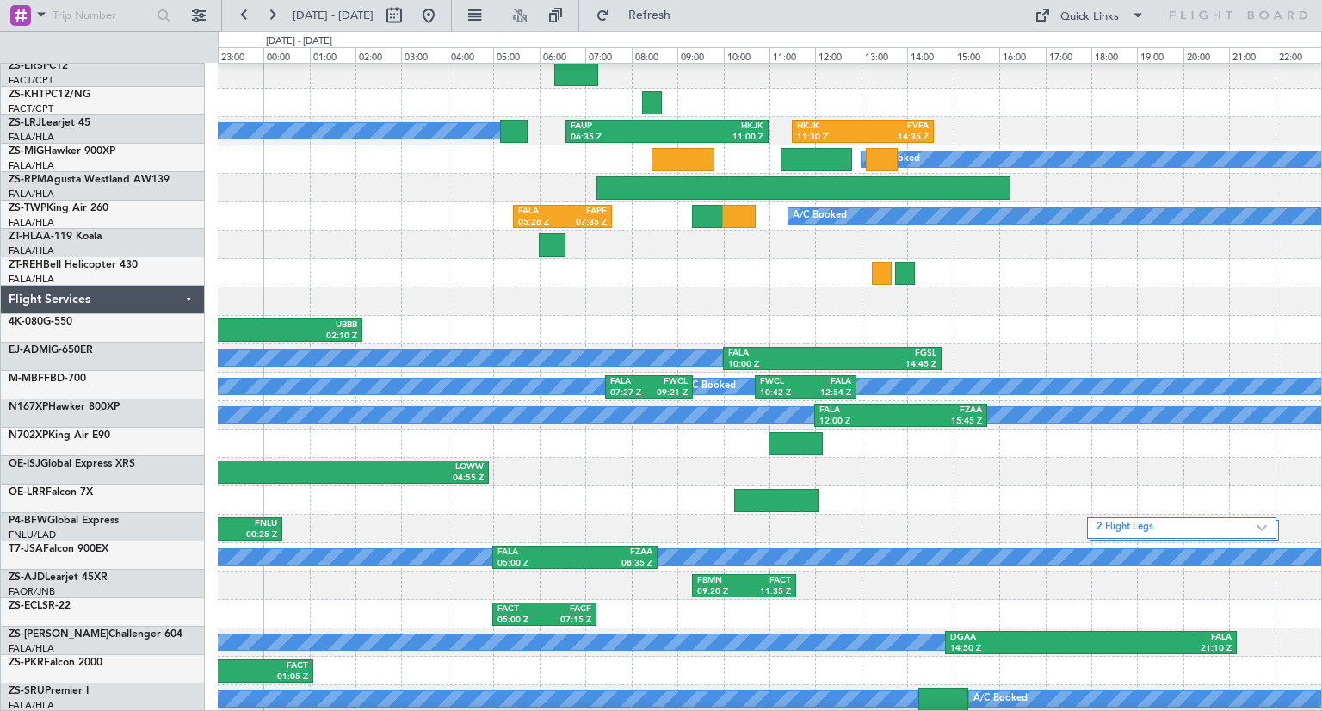
scroll to position [33, 0]
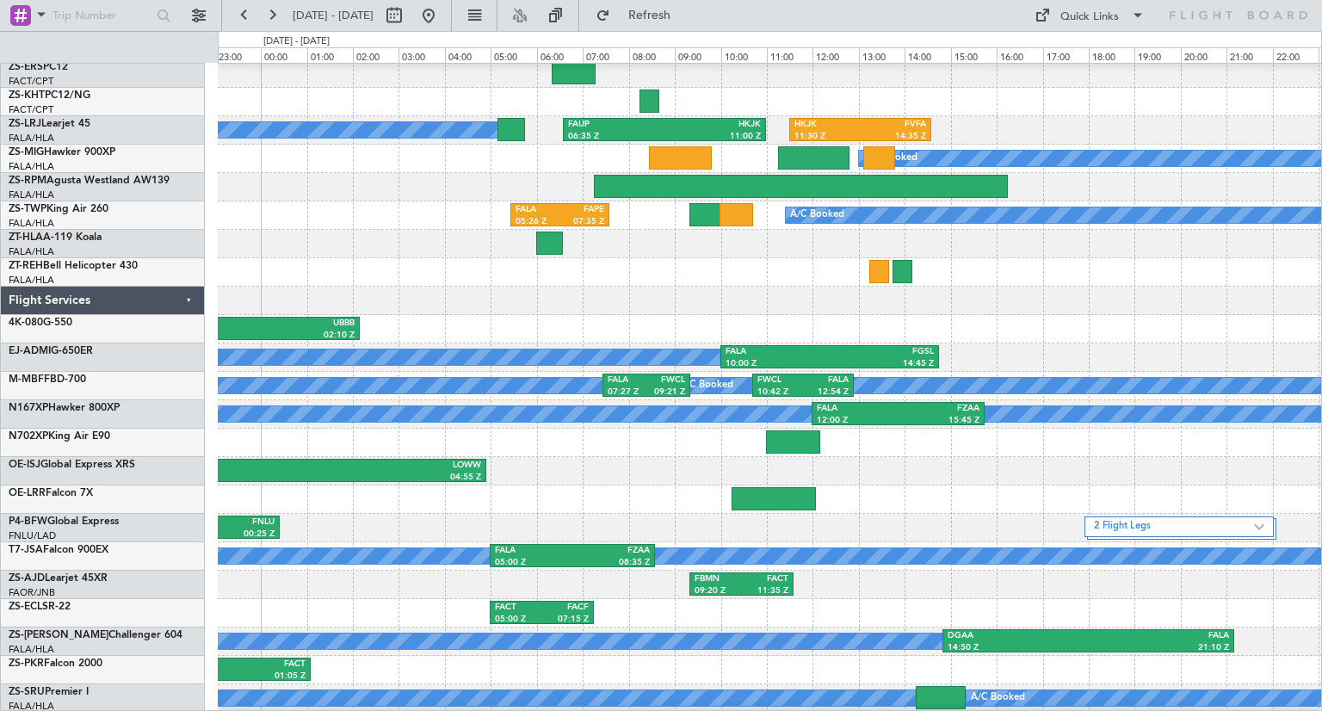
click at [784, 272] on div at bounding box center [769, 272] width 1103 height 28
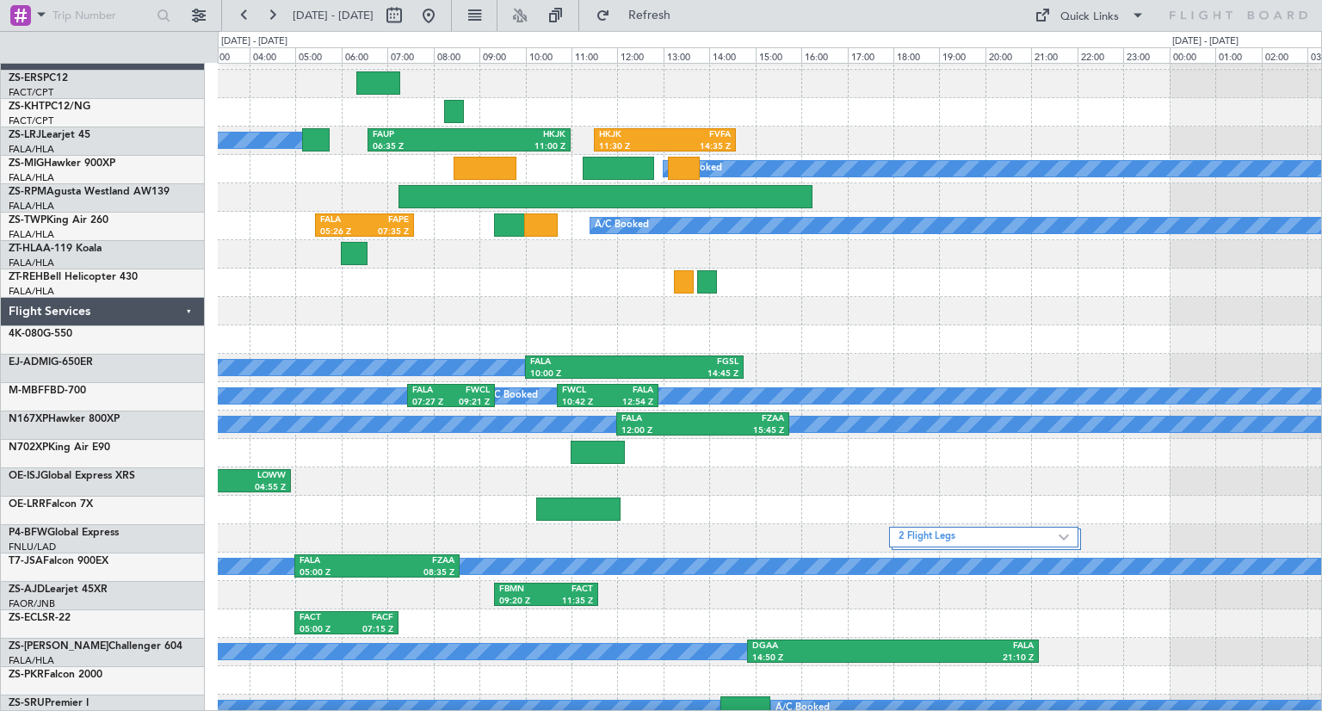
scroll to position [26, 0]
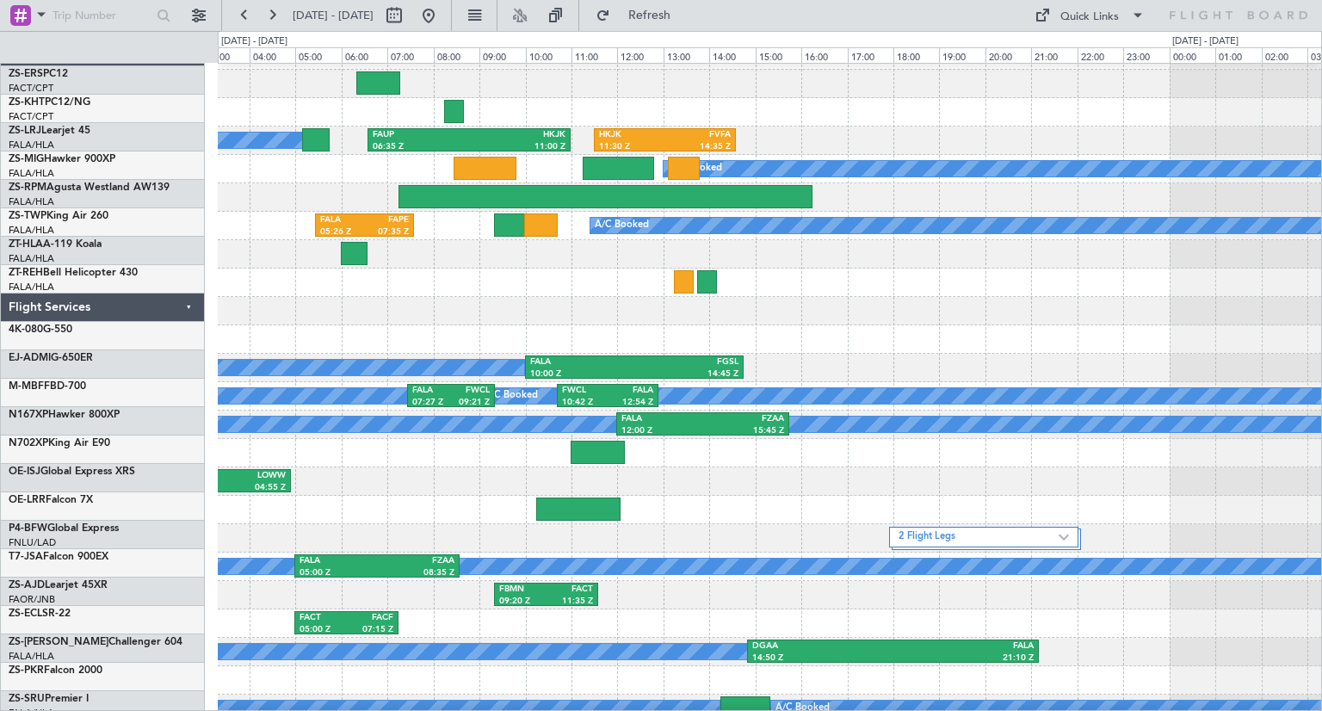
click at [554, 325] on div "FACT 16:00 Z UBBB 02:10 Z" at bounding box center [769, 339] width 1103 height 28
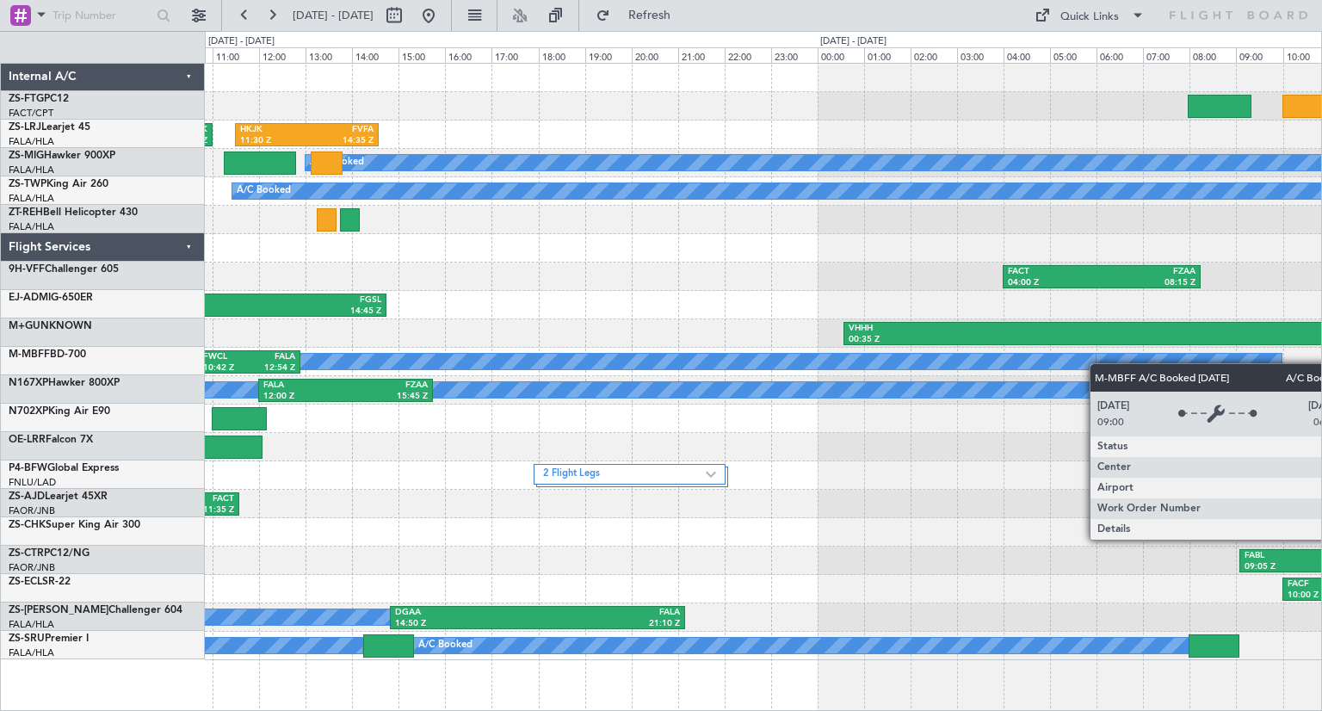
scroll to position [0, 0]
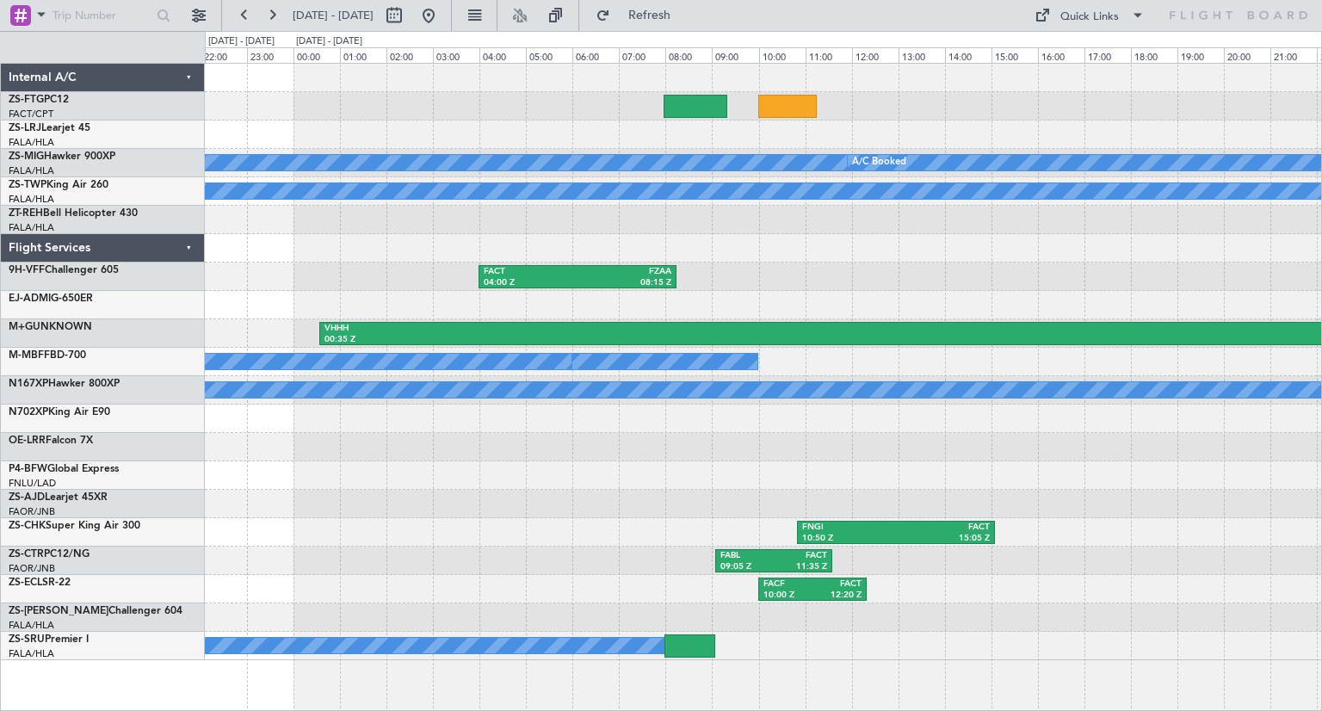
click at [560, 400] on div "A/C Booked A/C Booked A/C Booked FACT 04:00 Z FZAA 08:15 Z VHHH 00:35 Z FAOR 11…" at bounding box center [763, 362] width 1116 height 596
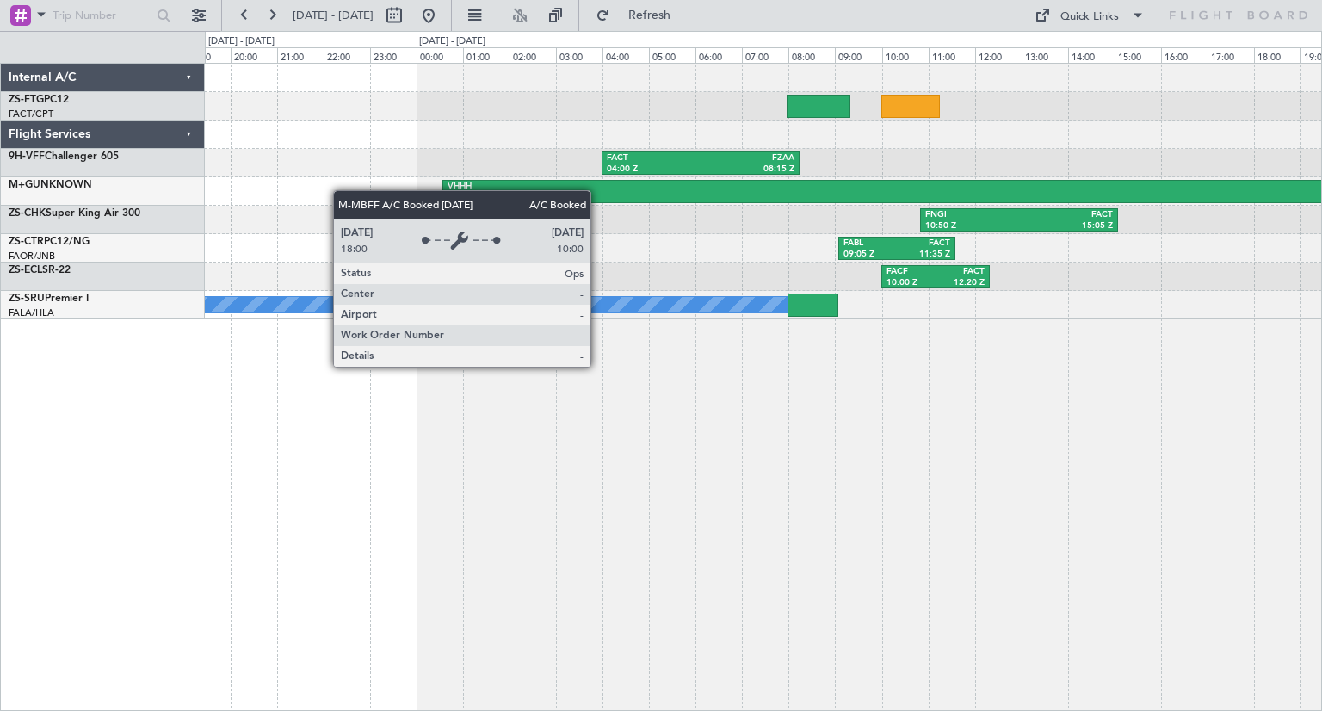
click at [680, 454] on div "FACT 04:00 Z FZAA 08:15 Z VHHH 00:35 Z FAOR 11:25 Z FNGI 10:50 Z FACT 15:05 Z F…" at bounding box center [763, 387] width 1117 height 648
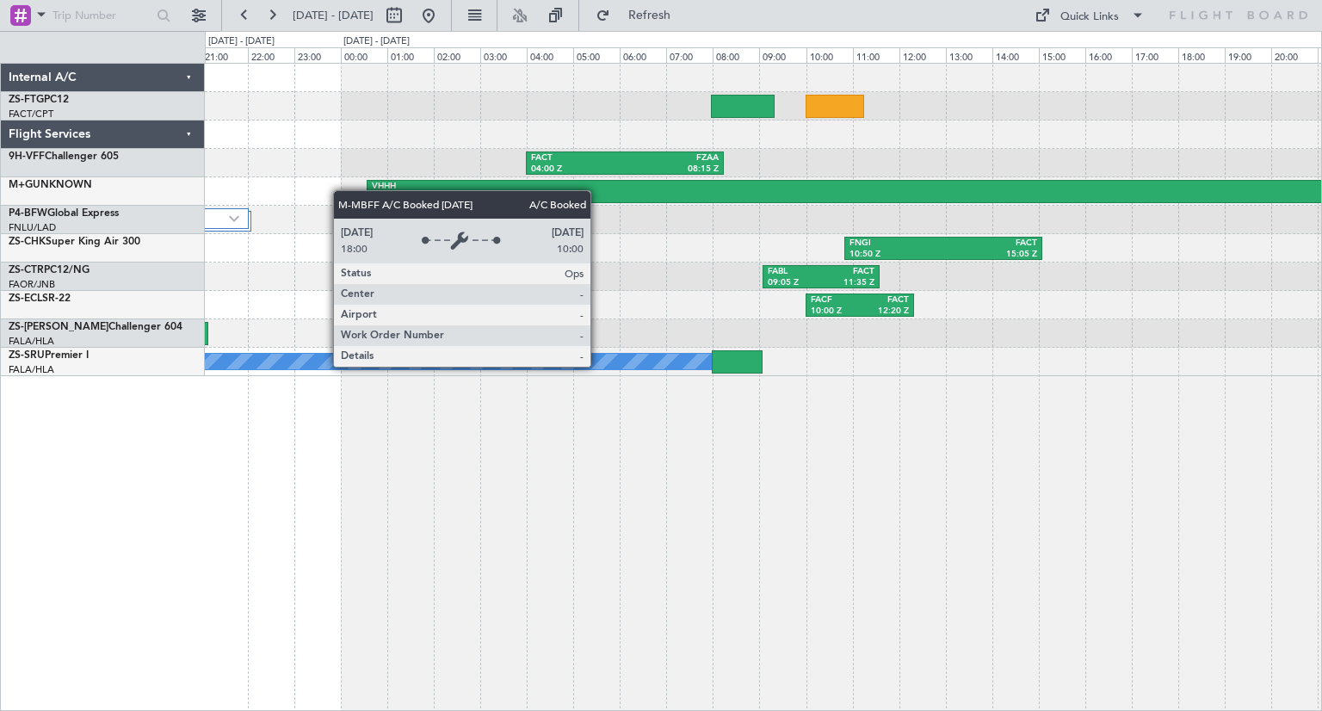
click at [863, 468] on div "FACT 04:00 Z FZAA 08:15 Z VHHH 00:35 Z FAOR 11:25 Z 2 Flight Legs FNGI 10:50 Z …" at bounding box center [763, 387] width 1117 height 648
